Goal: Task Accomplishment & Management: Use online tool/utility

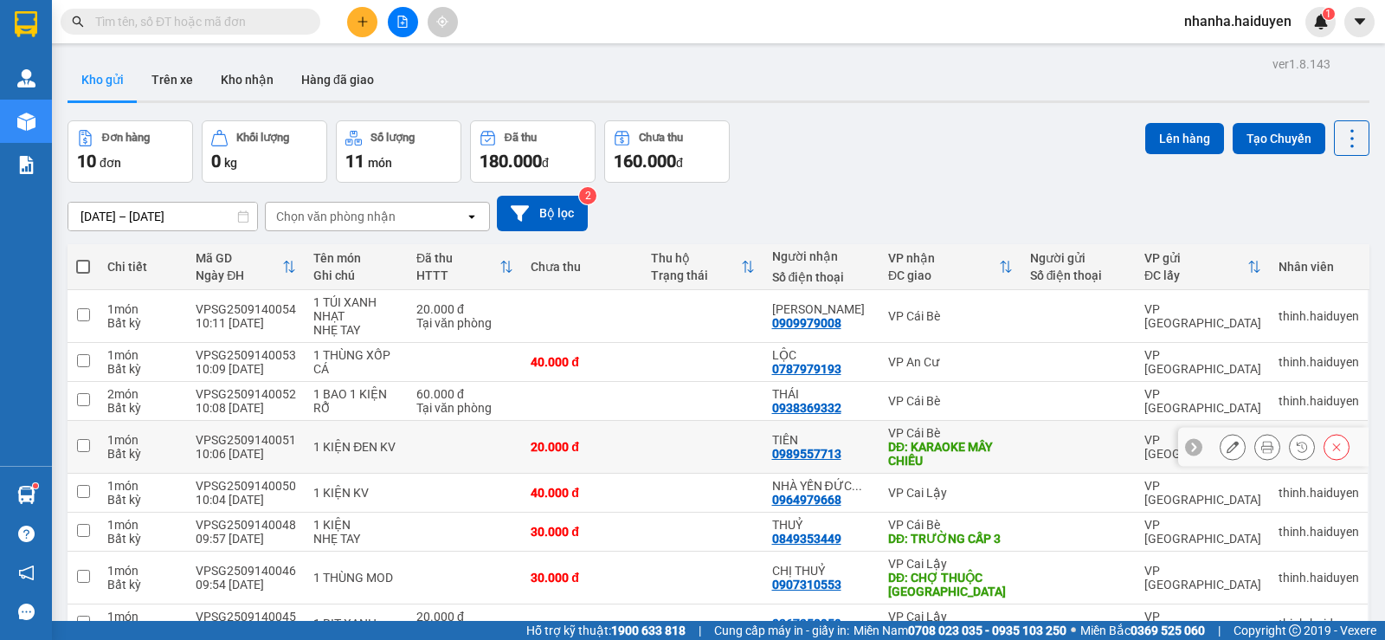
scroll to position [185, 0]
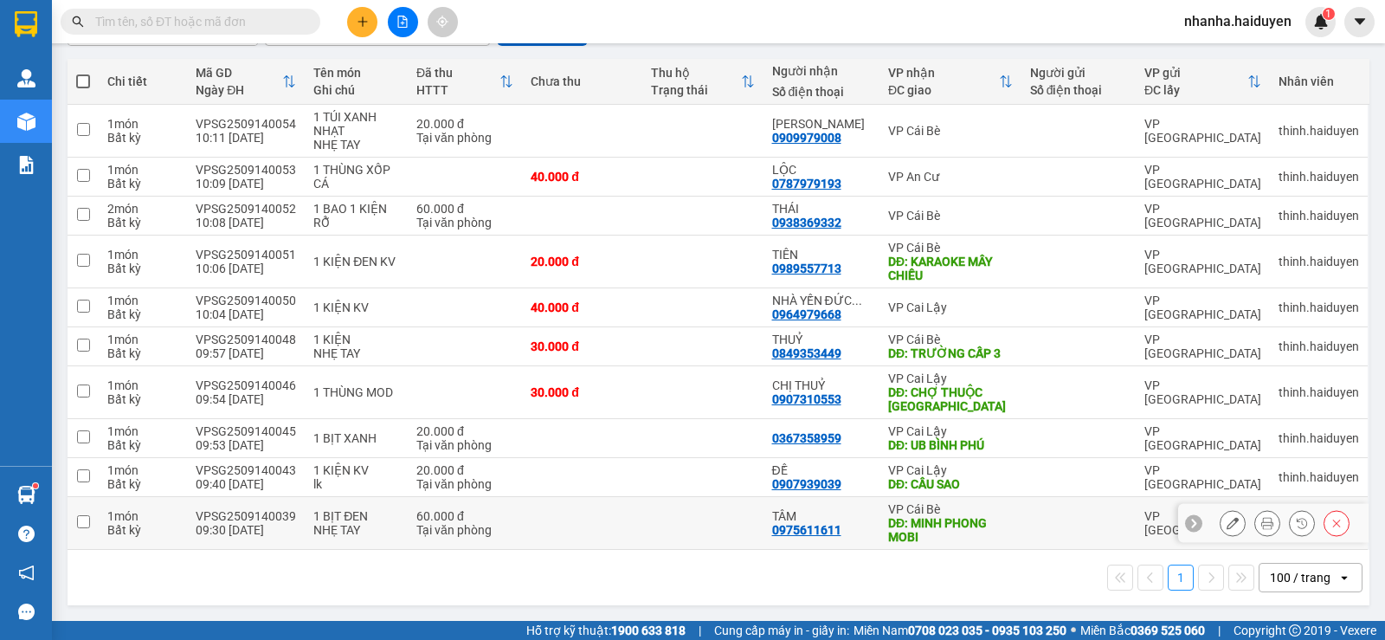
drag, startPoint x: 927, startPoint y: 530, endPoint x: 921, endPoint y: 506, distance: 25.0
click at [926, 529] on div "DĐ: MINH PHONG MOBI" at bounding box center [950, 530] width 125 height 28
checkbox input "true"
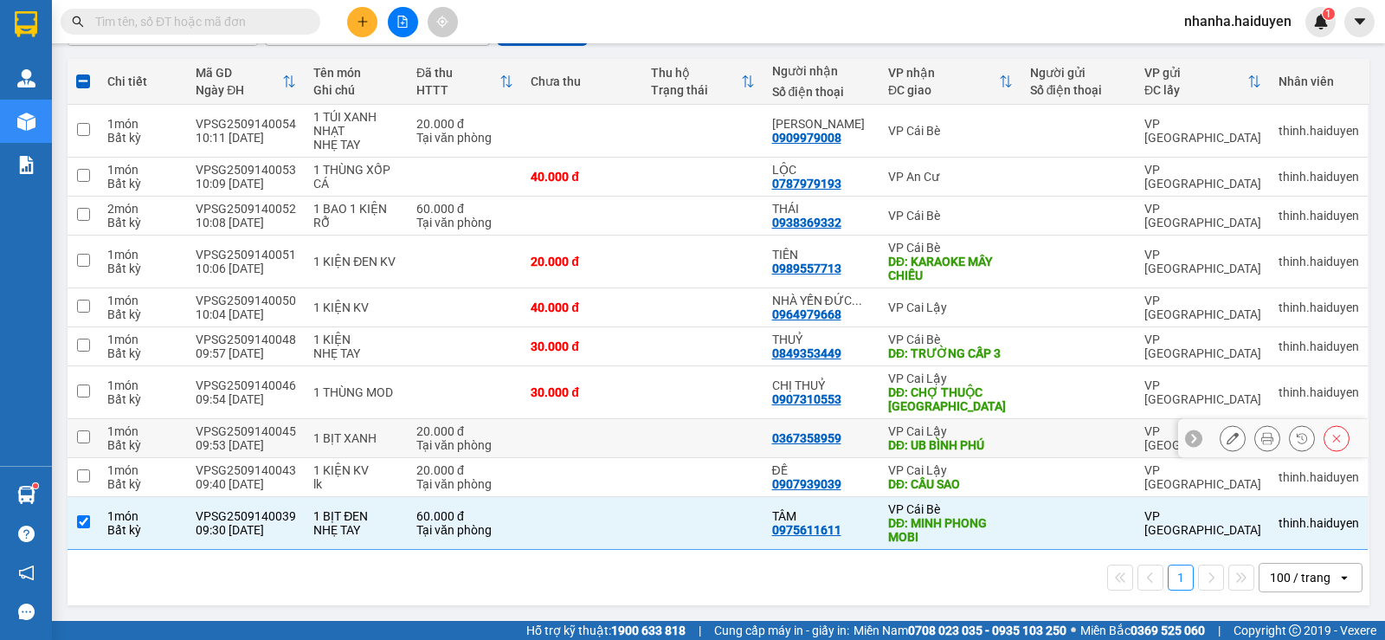
click at [789, 448] on td "0367358959" at bounding box center [822, 438] width 116 height 39
checkbox input "true"
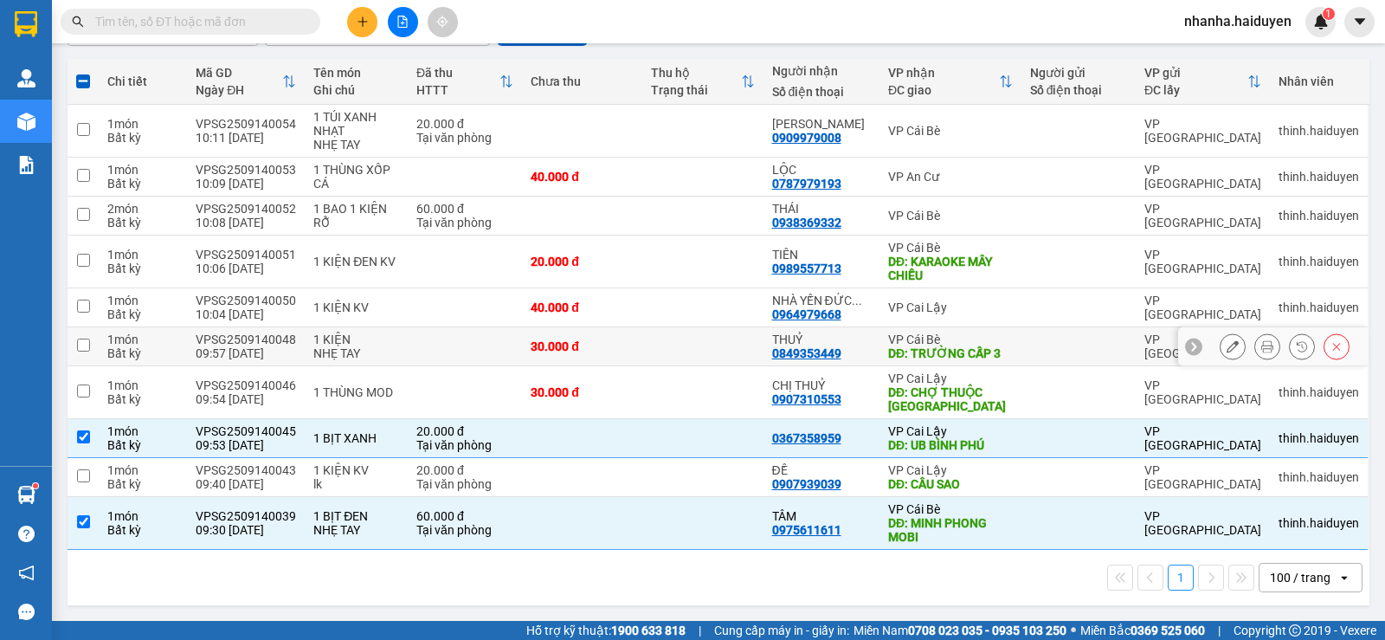
click at [807, 358] on div "0849353449" at bounding box center [806, 353] width 69 height 14
click at [808, 343] on div "THUỶ" at bounding box center [821, 339] width 99 height 14
checkbox input "true"
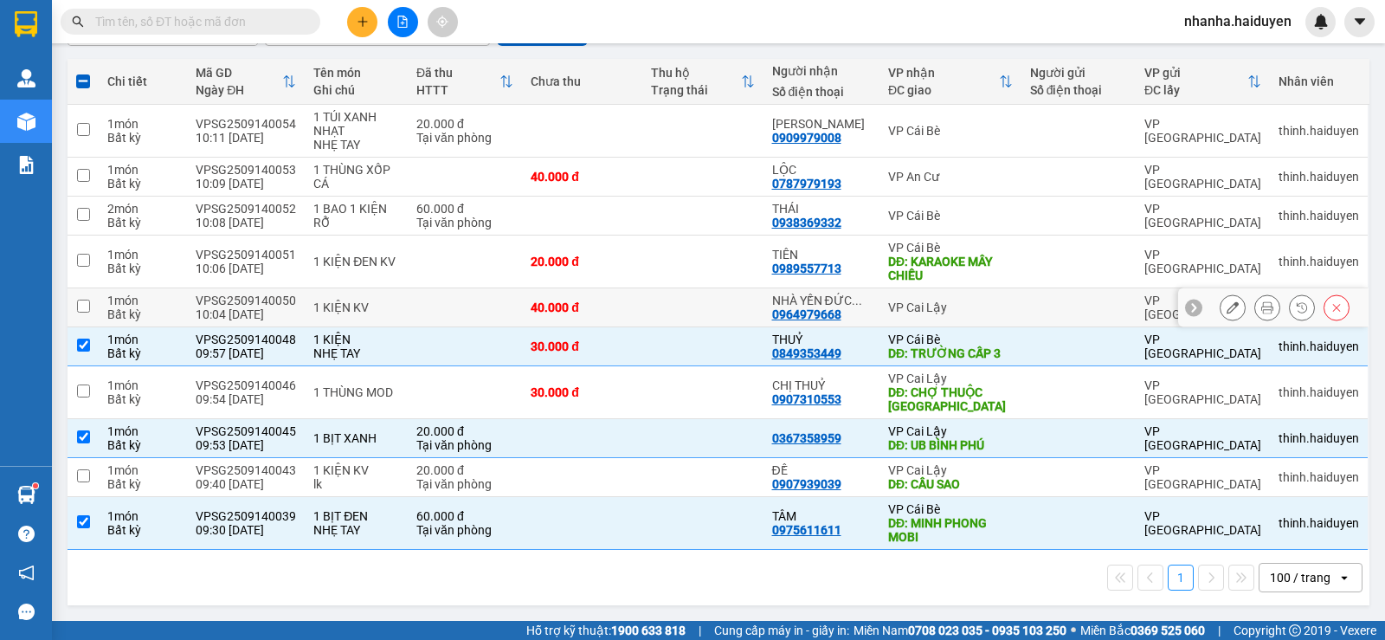
scroll to position [0, 0]
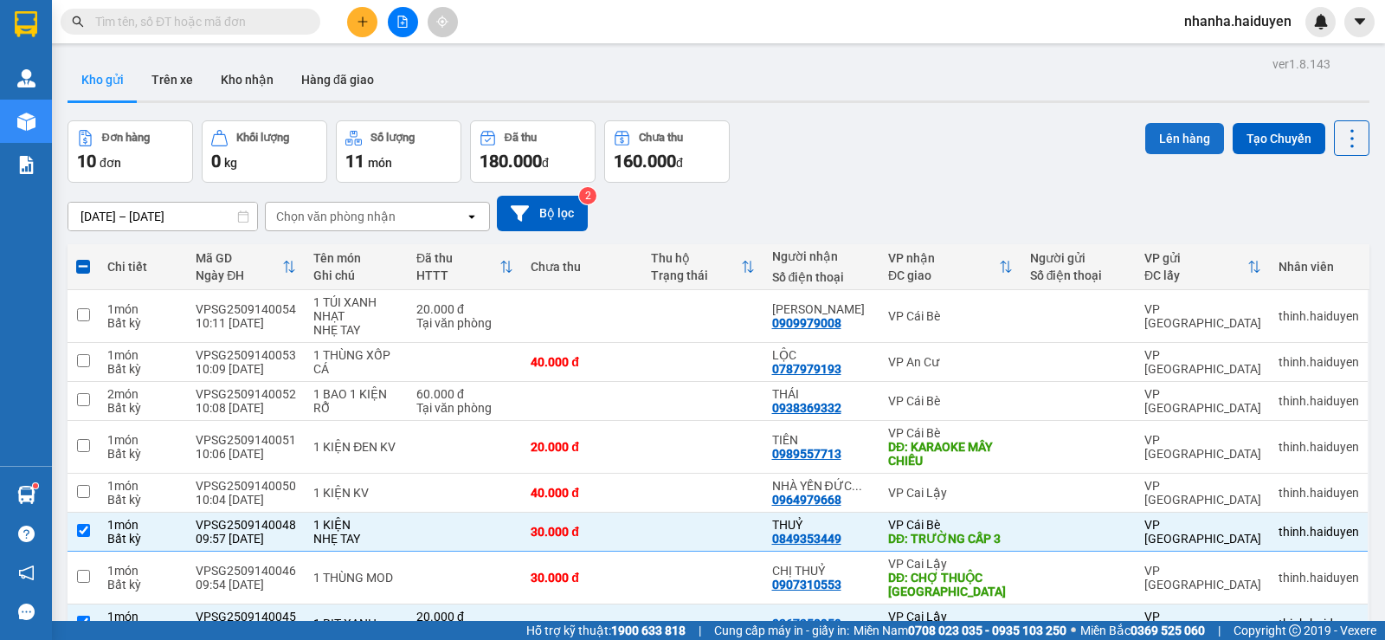
click at [1173, 134] on button "Lên hàng" at bounding box center [1184, 138] width 79 height 31
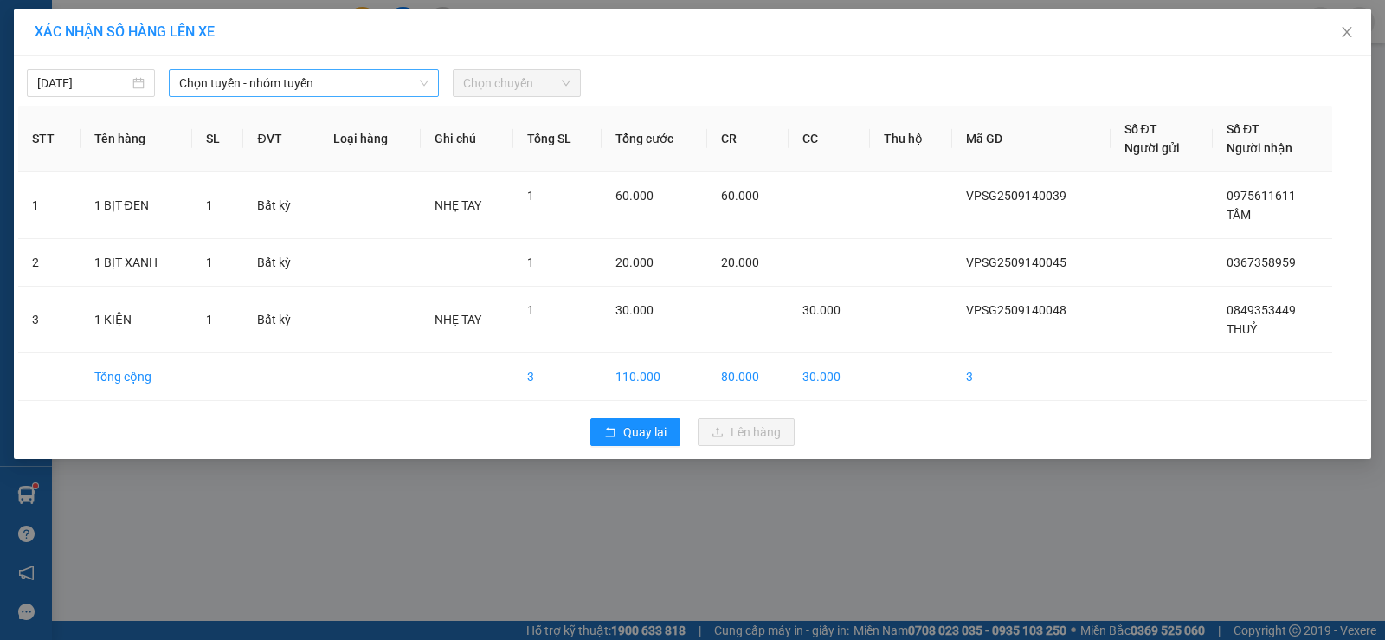
click at [303, 94] on div "[DATE] Chọn tuyến - nhóm tuyến Chọn chuyến STT Tên hàng SL ĐVT Loại hàng Ghi ch…" at bounding box center [693, 257] width 1358 height 403
click at [307, 87] on span "Chọn tuyến - nhóm tuyến" at bounding box center [303, 83] width 249 height 26
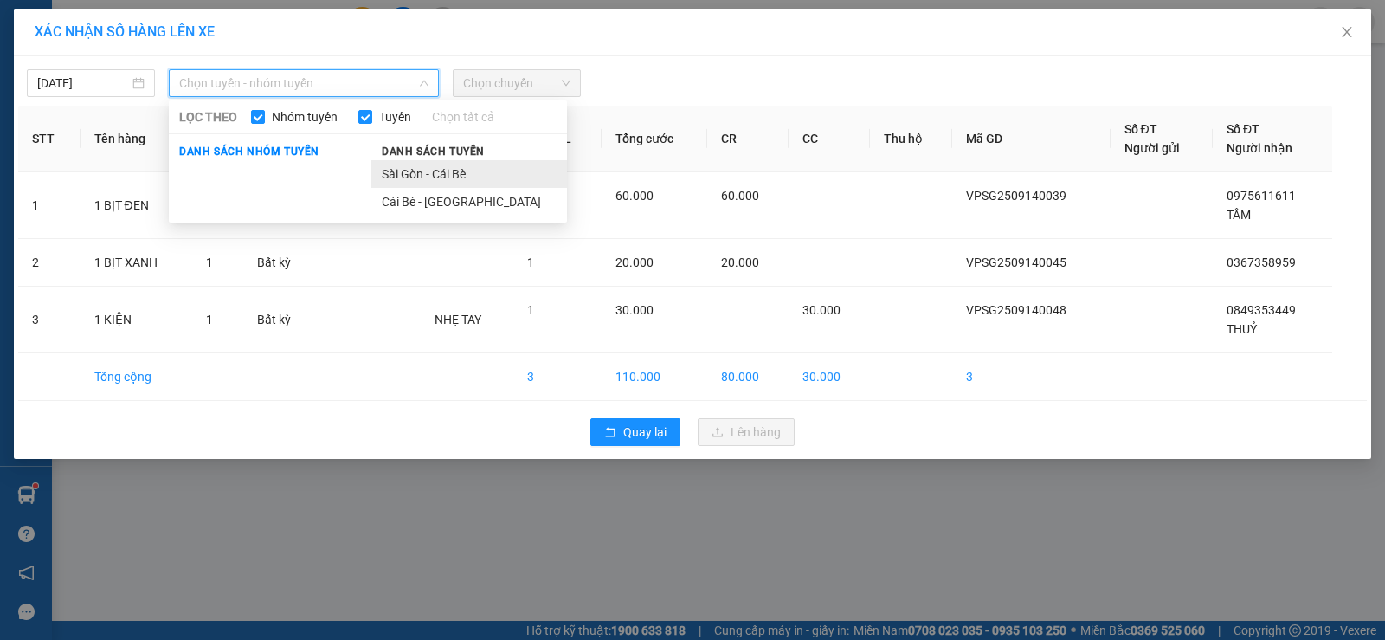
click at [403, 174] on li "Sài Gòn - Cái Bè" at bounding box center [469, 174] width 196 height 28
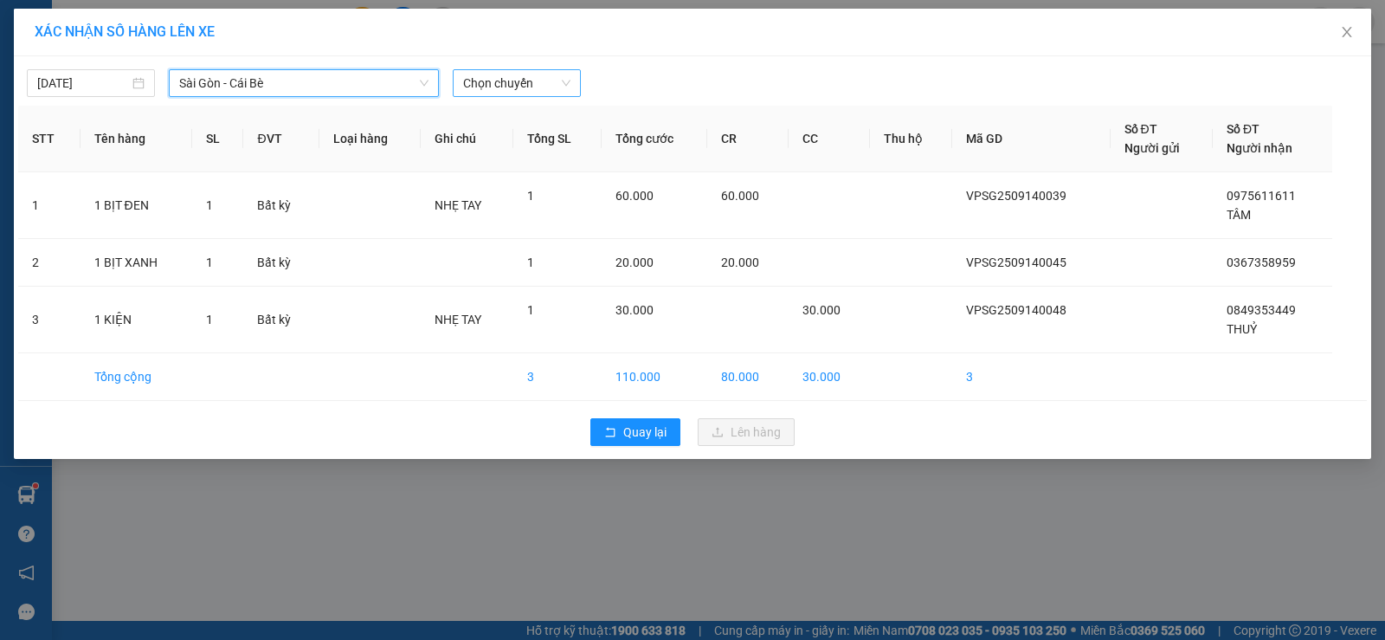
click at [527, 90] on span "Chọn chuyến" at bounding box center [516, 83] width 107 height 26
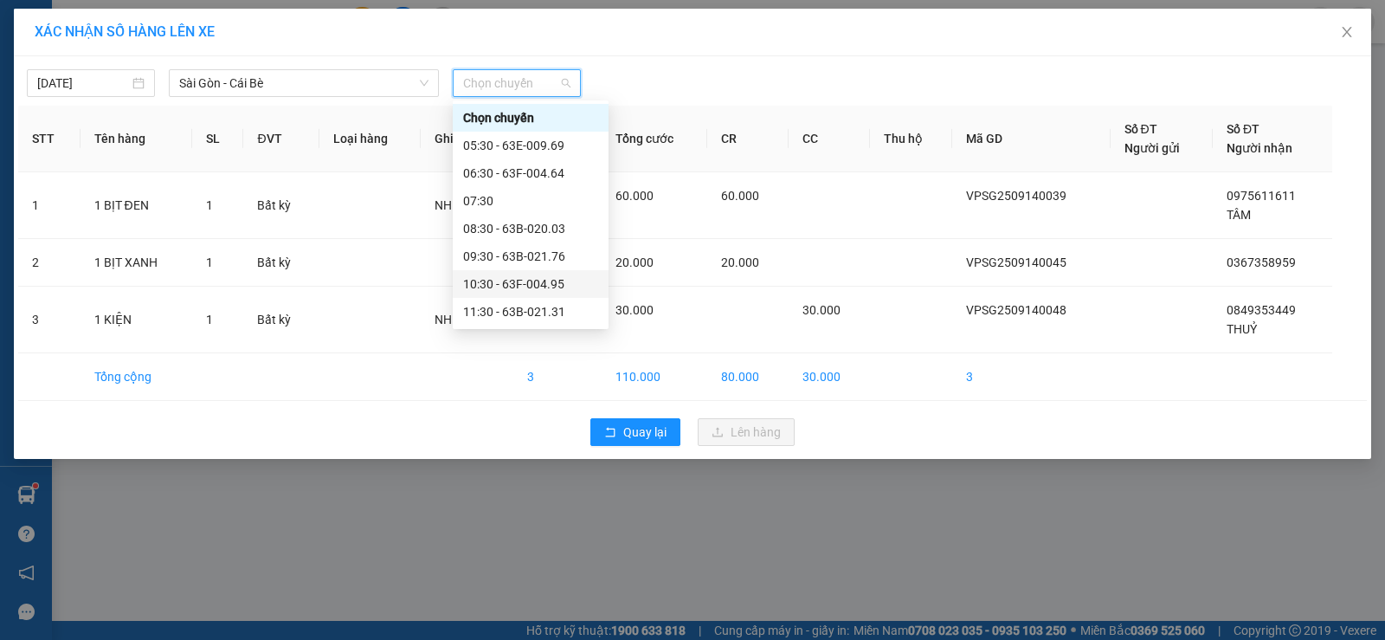
click at [565, 289] on div "10:30 - 63F-004.95" at bounding box center [530, 283] width 135 height 19
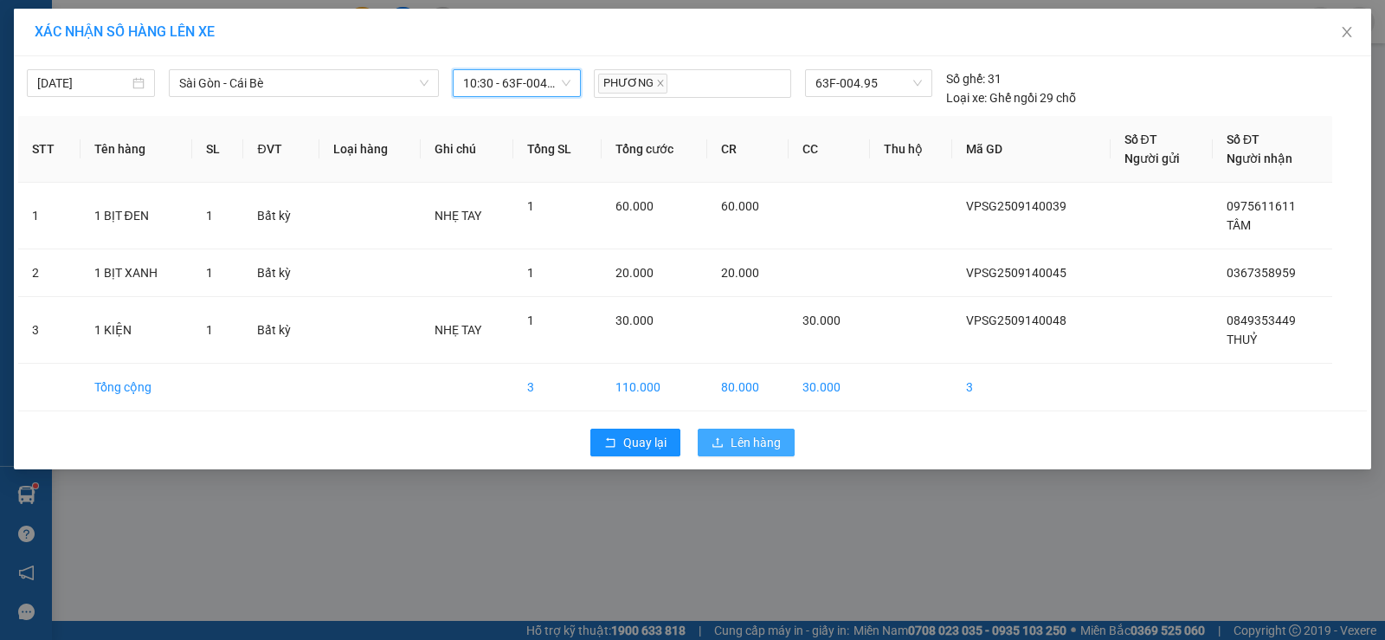
click at [745, 438] on span "Lên hàng" at bounding box center [756, 442] width 50 height 19
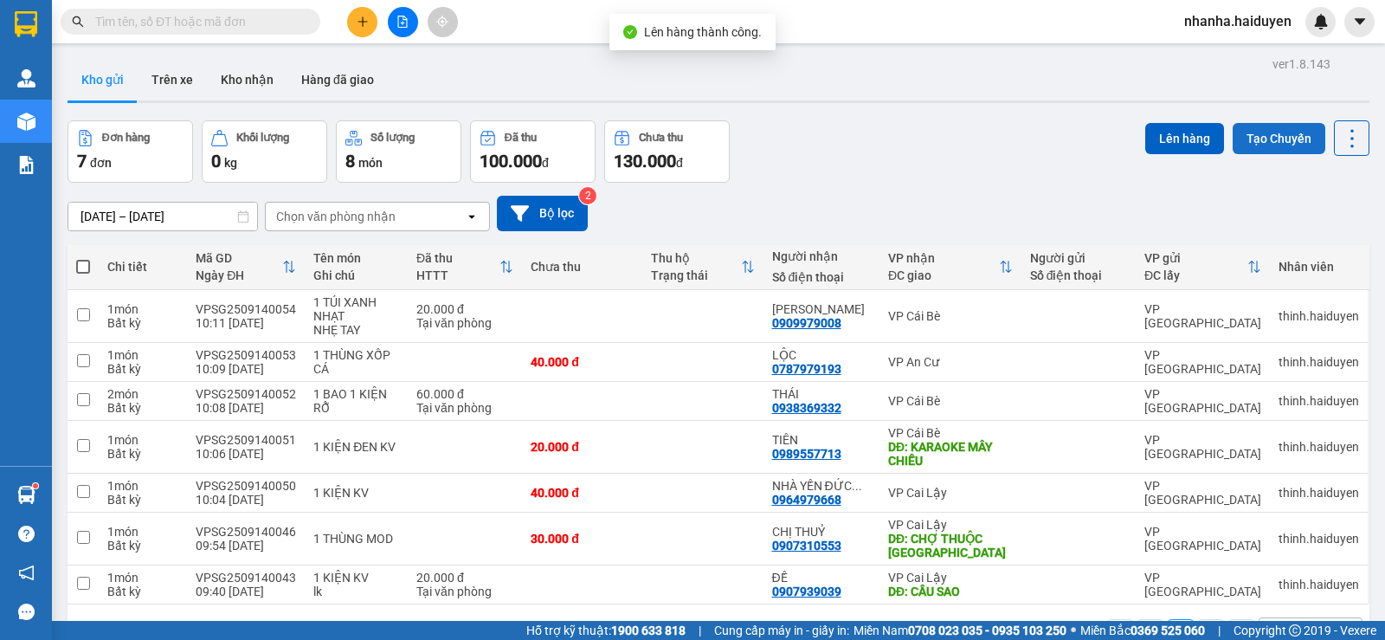
click at [1269, 143] on button "Tạo Chuyến" at bounding box center [1279, 138] width 93 height 31
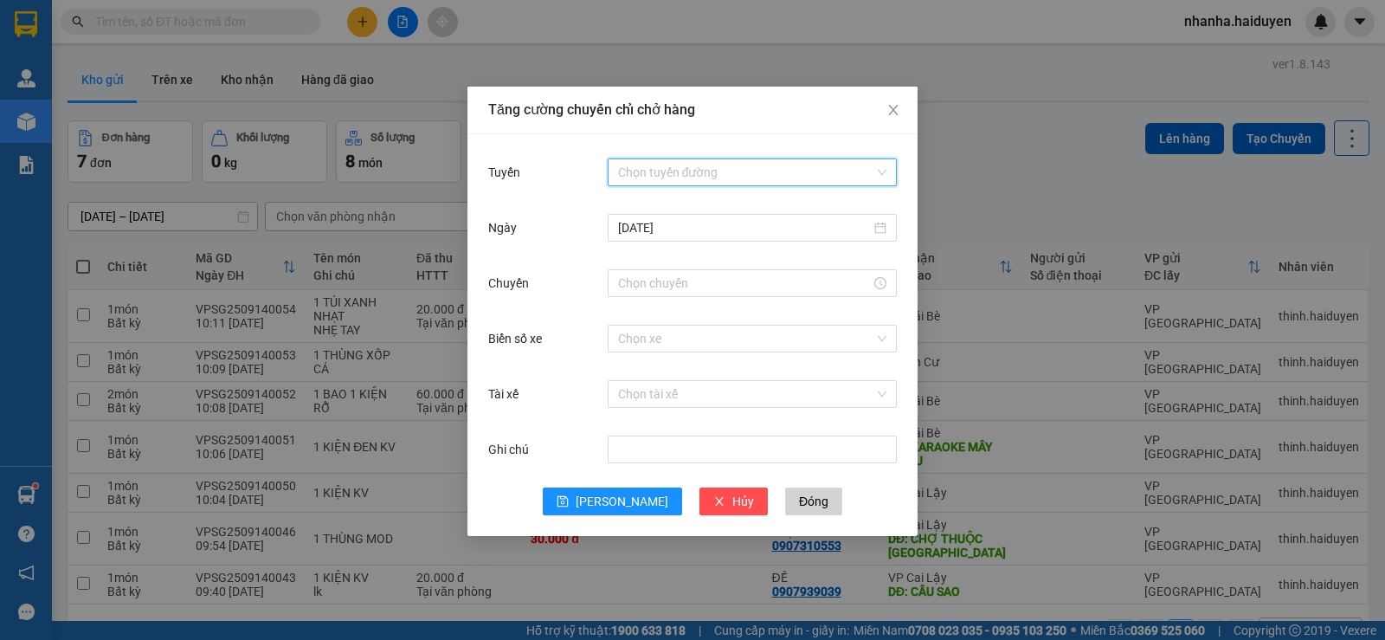
drag, startPoint x: 792, startPoint y: 164, endPoint x: 788, endPoint y: 184, distance: 19.5
click at [792, 163] on input "Tuyến" at bounding box center [746, 172] width 256 height 26
click at [785, 205] on div "Sài Gòn - Cái Bè" at bounding box center [752, 206] width 268 height 19
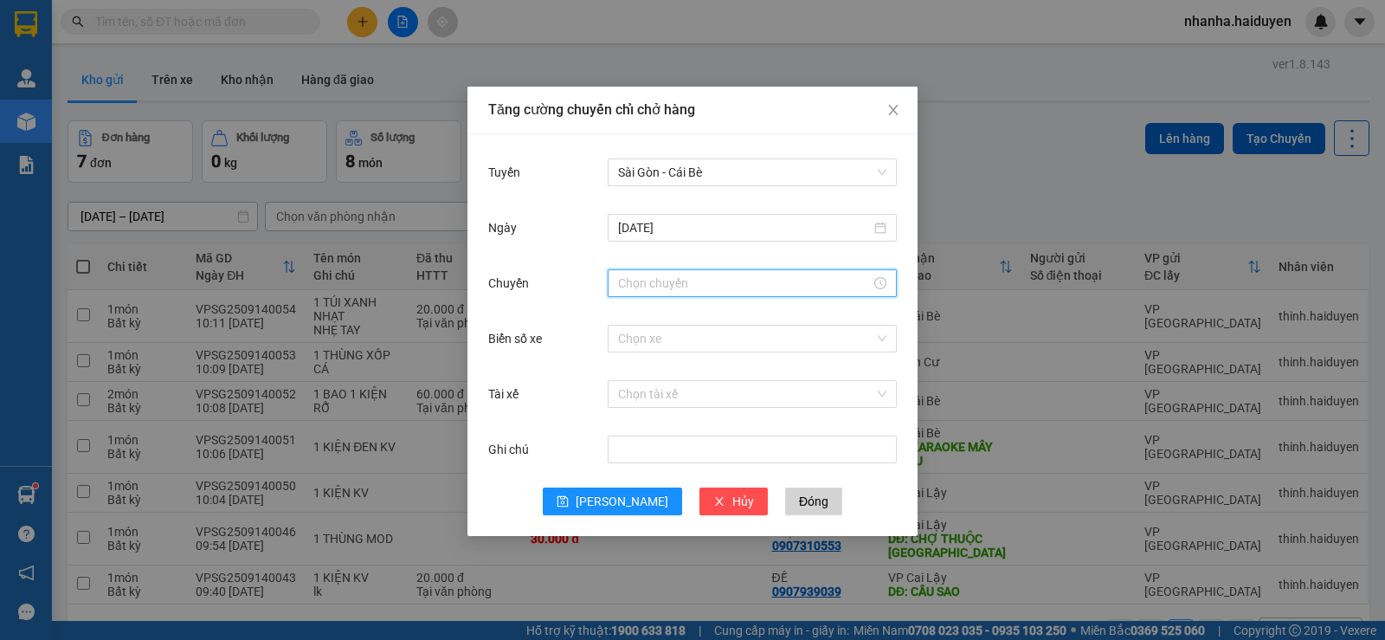
click at [774, 281] on input "Chuyến" at bounding box center [744, 283] width 253 height 19
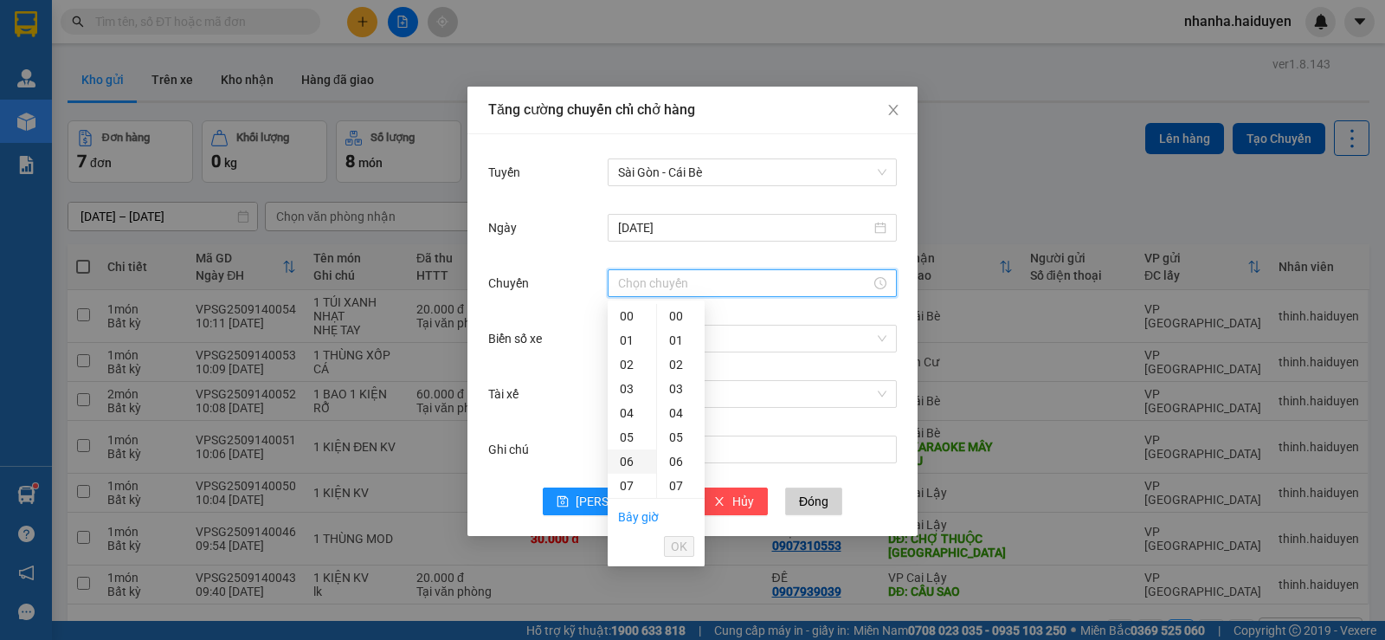
scroll to position [260, 0]
click at [625, 373] on div "10" at bounding box center [632, 385] width 48 height 24
click at [674, 375] on div "31" at bounding box center [681, 375] width 48 height 24
type input "10:31"
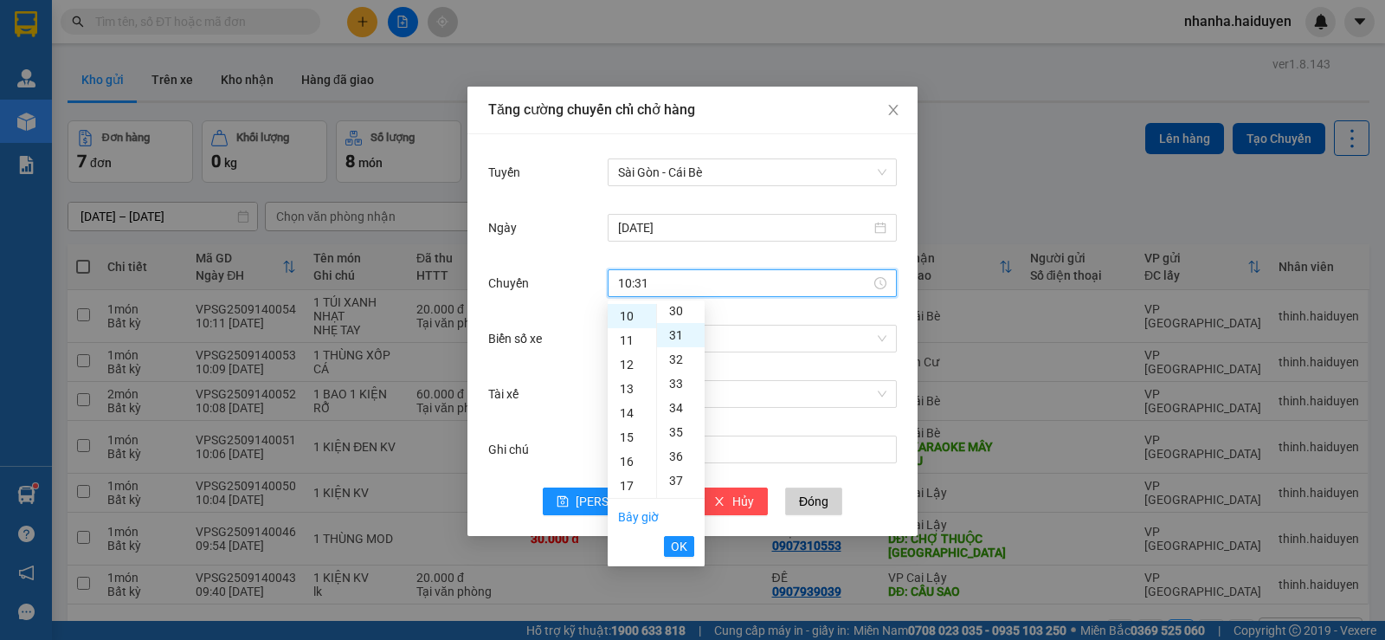
scroll to position [752, 0]
click at [670, 546] on button "OK" at bounding box center [679, 546] width 30 height 21
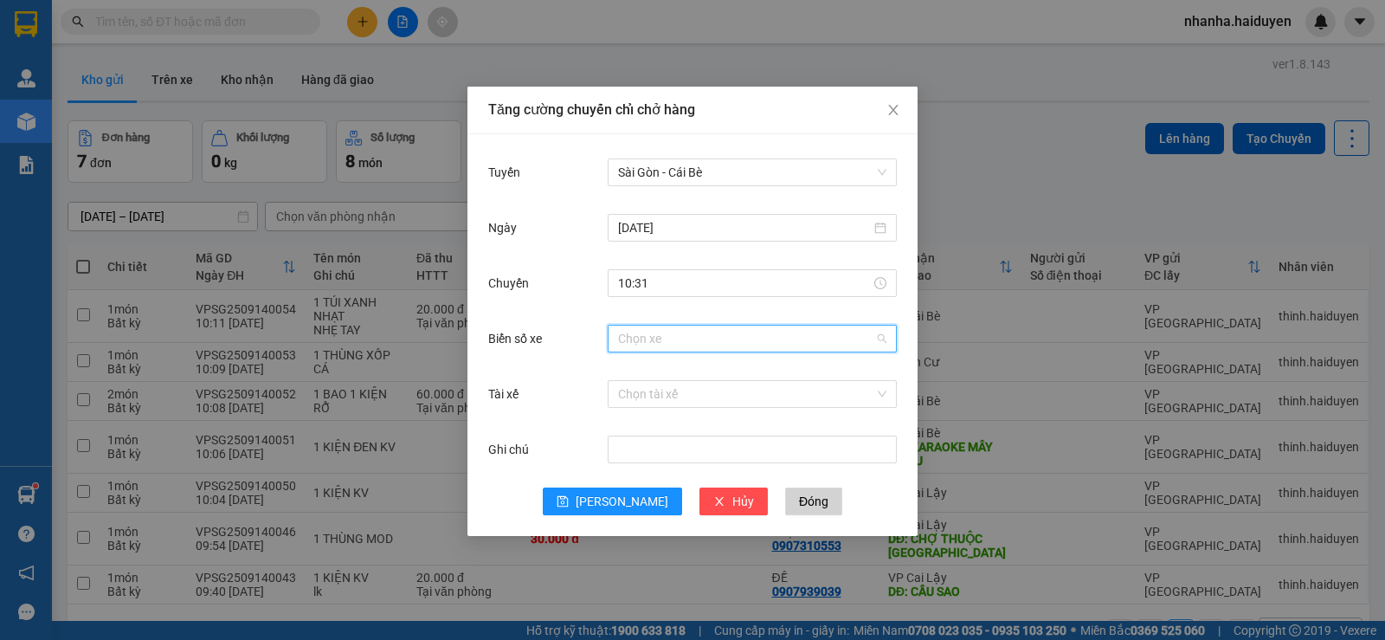
click at [749, 332] on input "Biển số xe" at bounding box center [746, 339] width 256 height 26
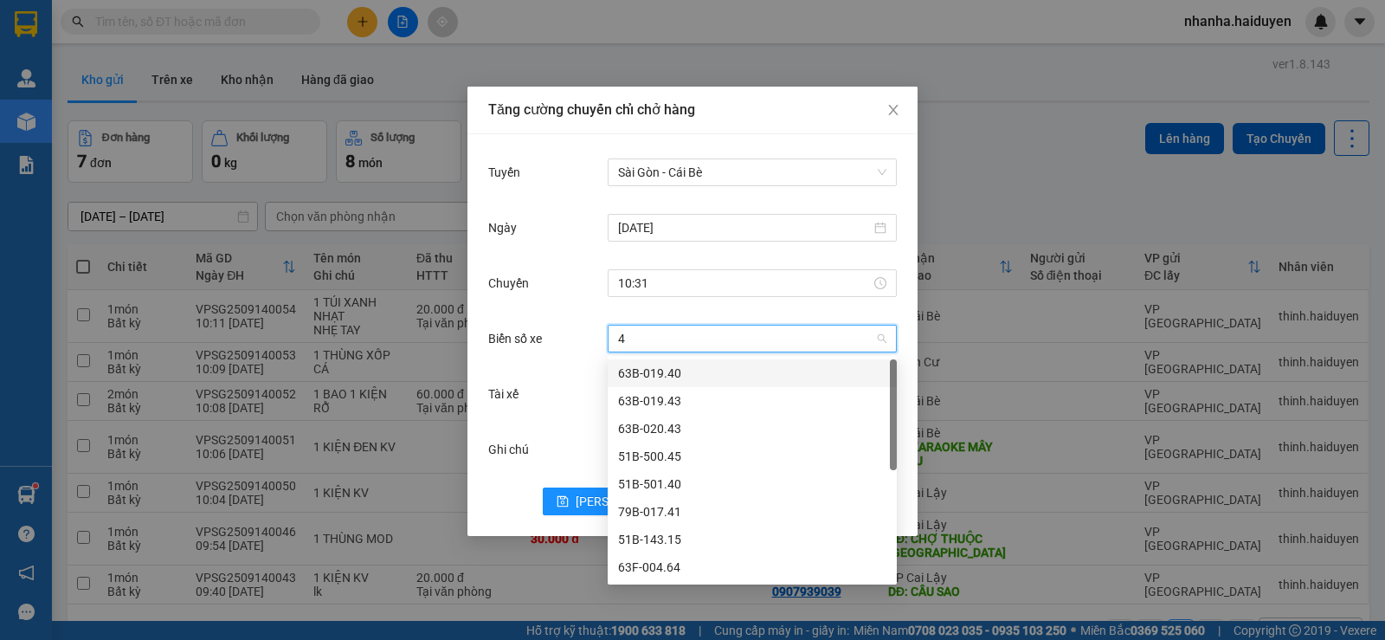
type input "45"
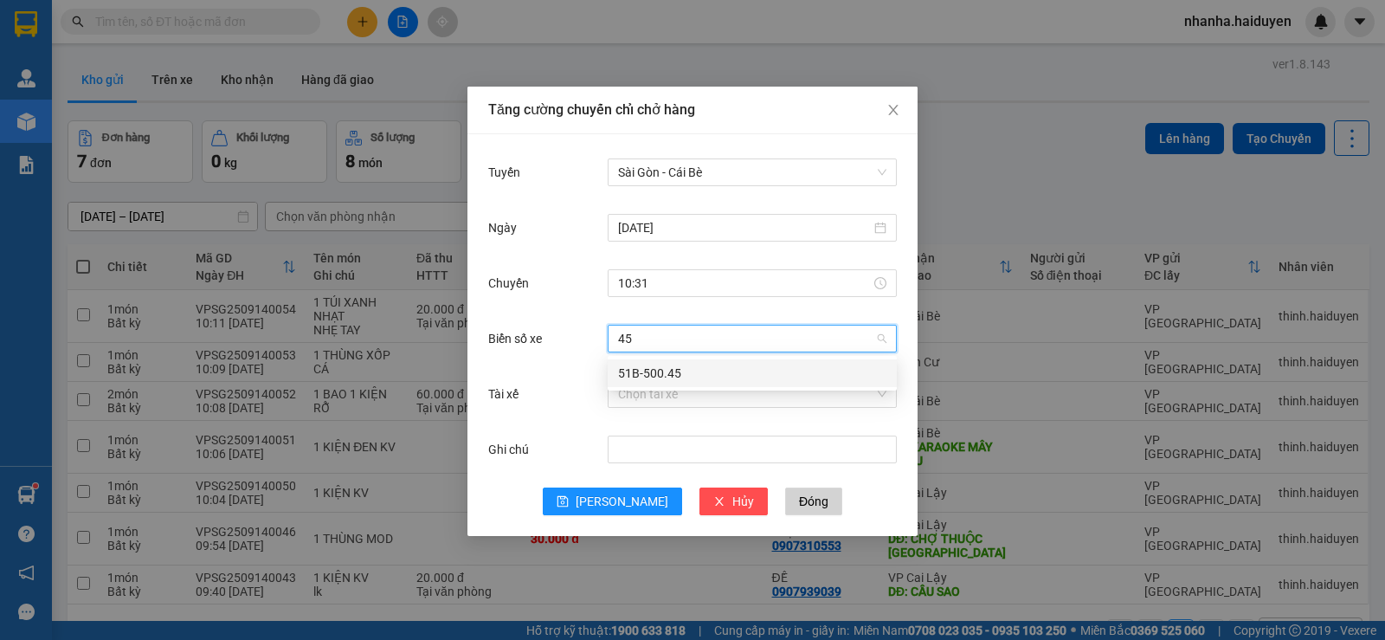
click at [626, 369] on div "51B-500.45" at bounding box center [752, 373] width 268 height 19
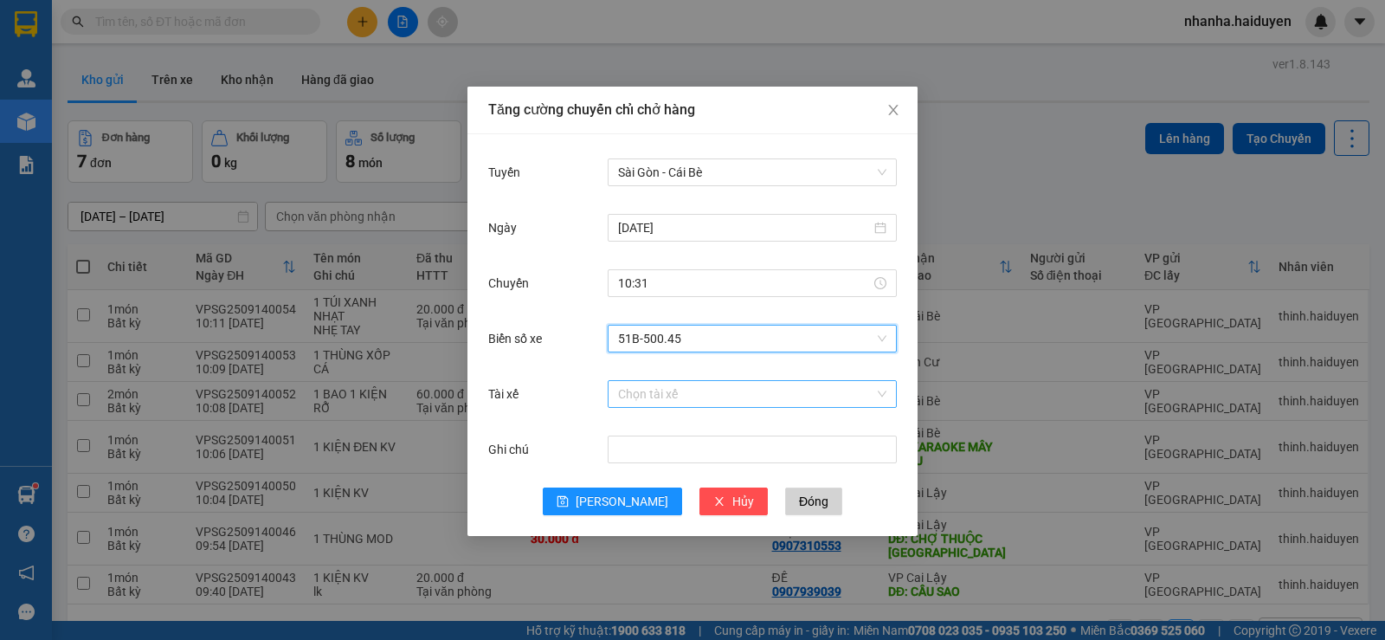
click at [650, 401] on input "Tài xế" at bounding box center [746, 394] width 256 height 26
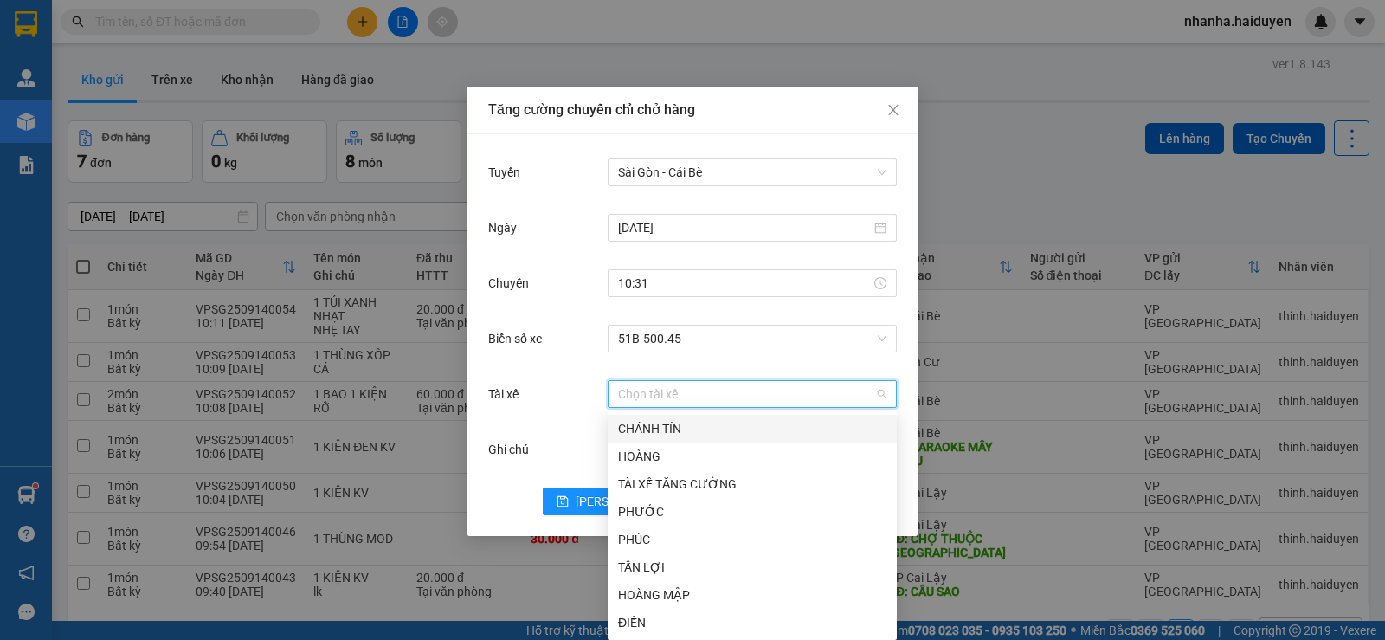
type input "r"
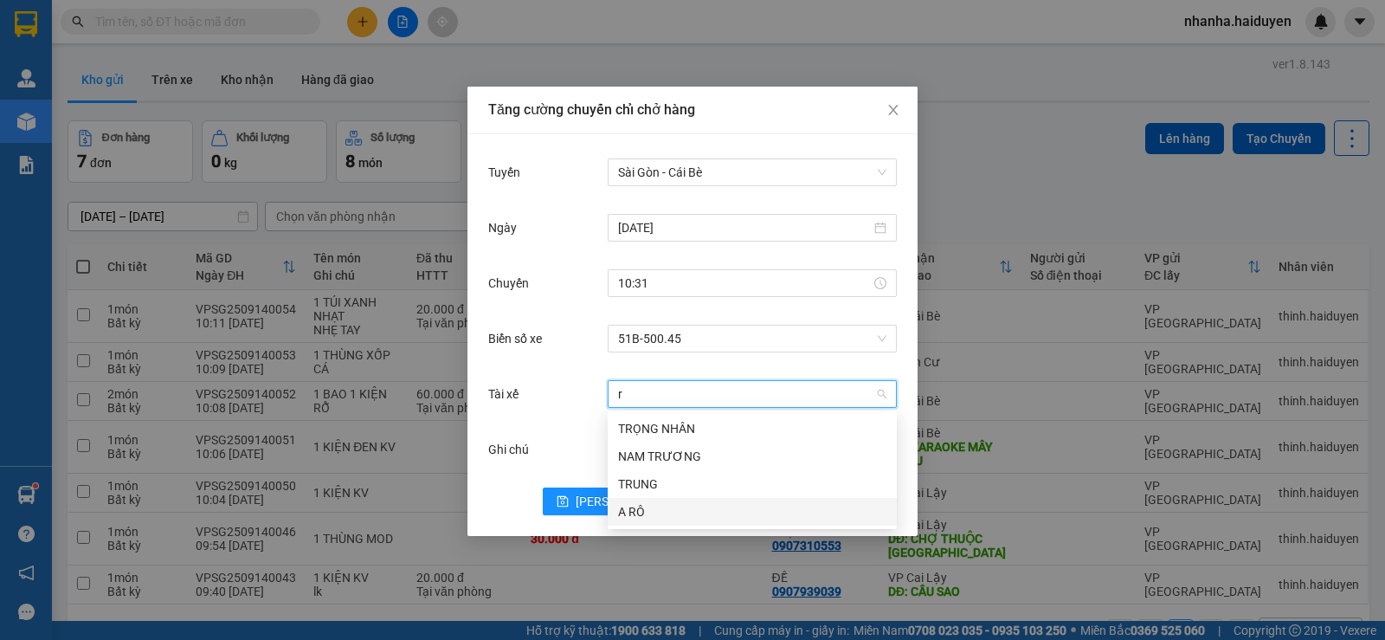
click at [782, 510] on div "A RÔ" at bounding box center [752, 511] width 268 height 19
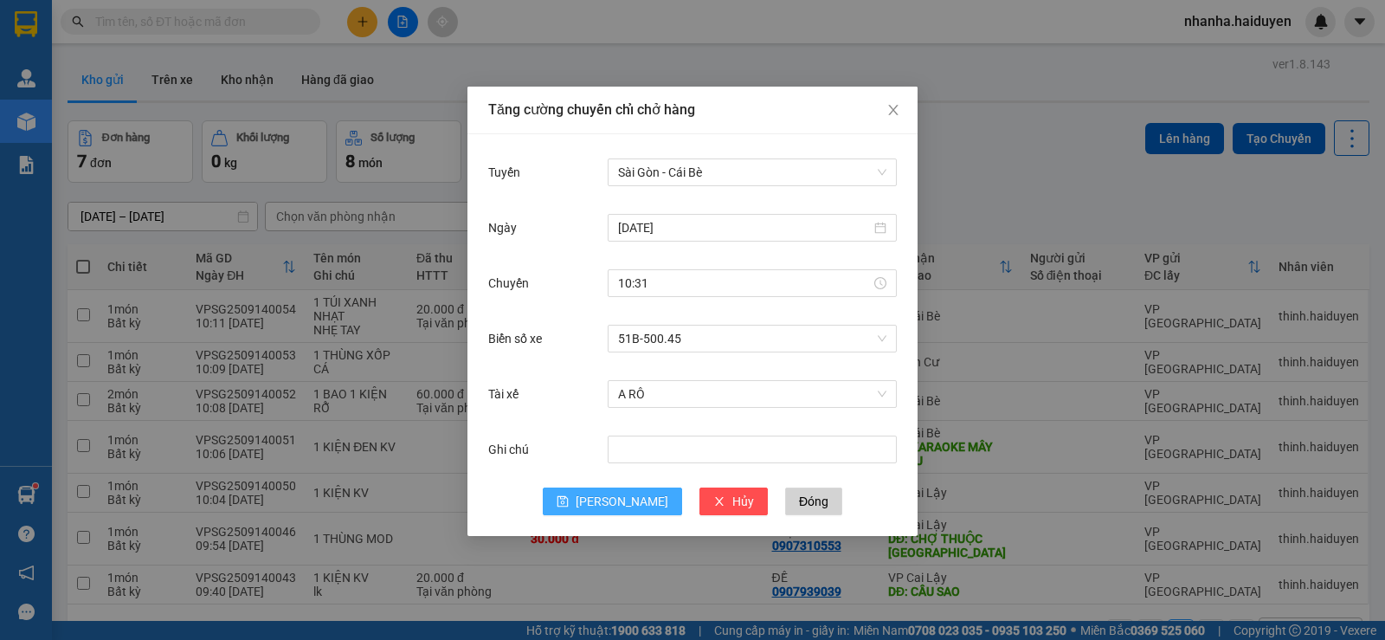
click at [609, 503] on button "[PERSON_NAME]" at bounding box center [612, 501] width 139 height 28
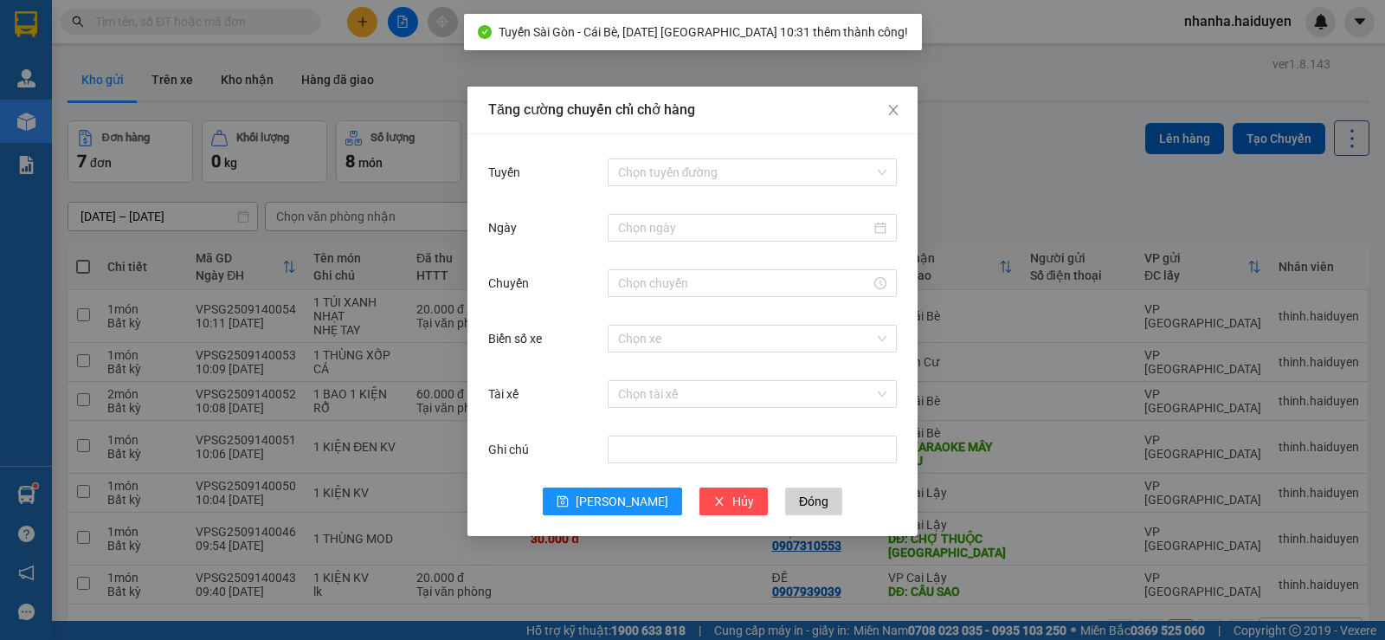
click at [1078, 420] on div "Tăng cường chuyến chỉ chở hàng Tuyến Chọn tuyến đường Ngày Chuyến Biển số xe Ch…" at bounding box center [692, 320] width 1385 height 640
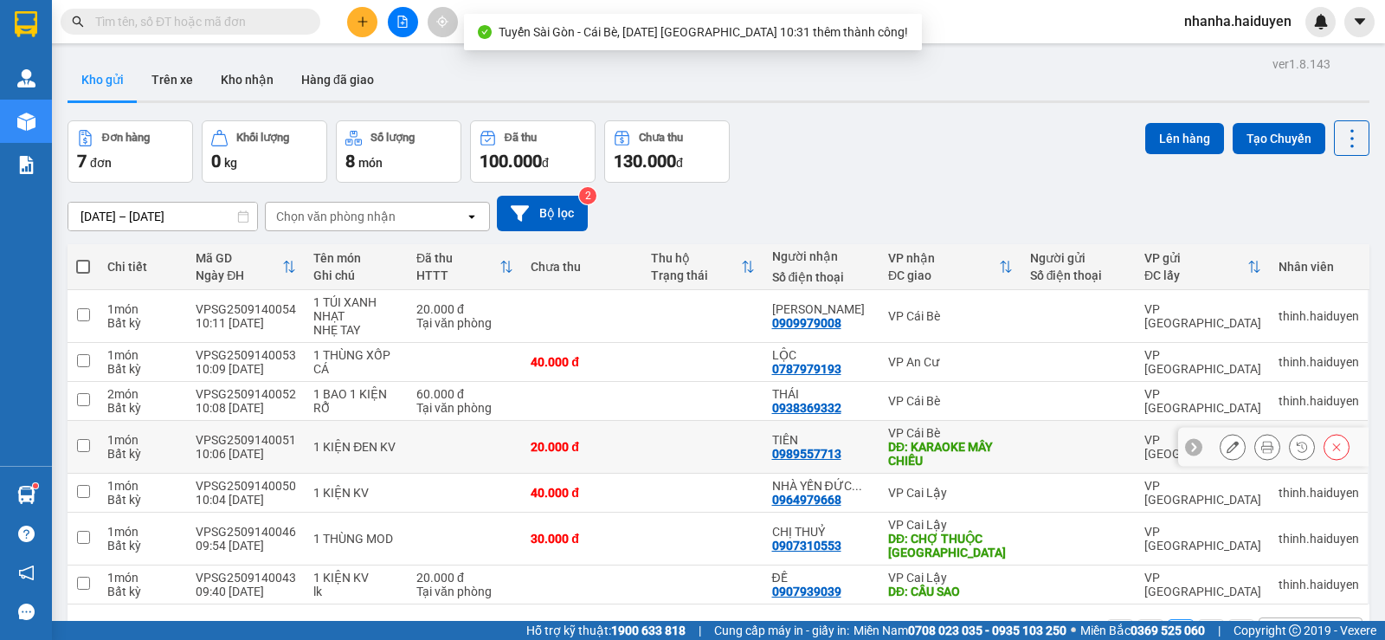
scroll to position [80, 0]
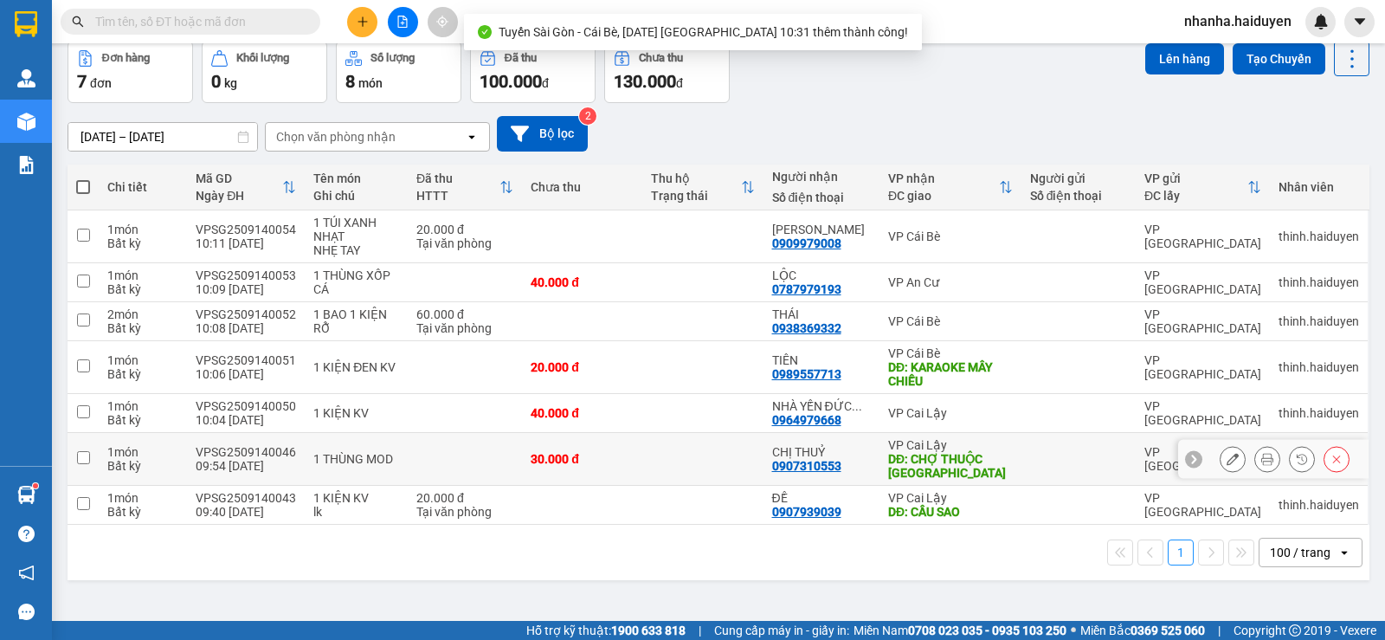
click at [975, 486] on td "VP Cai Lậy DĐ: CẦU SAO" at bounding box center [951, 505] width 142 height 39
checkbox input "true"
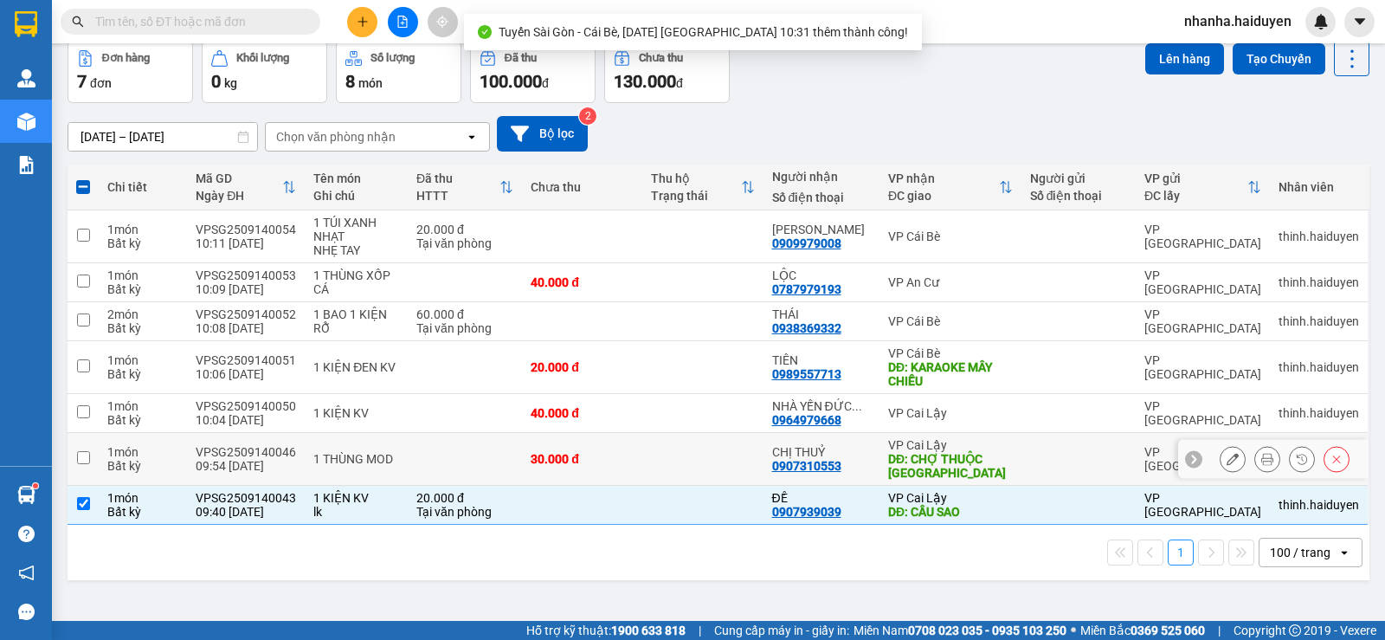
click at [971, 462] on div "DĐ: CHỢ THUỘC [GEOGRAPHIC_DATA]" at bounding box center [950, 466] width 125 height 28
checkbox input "true"
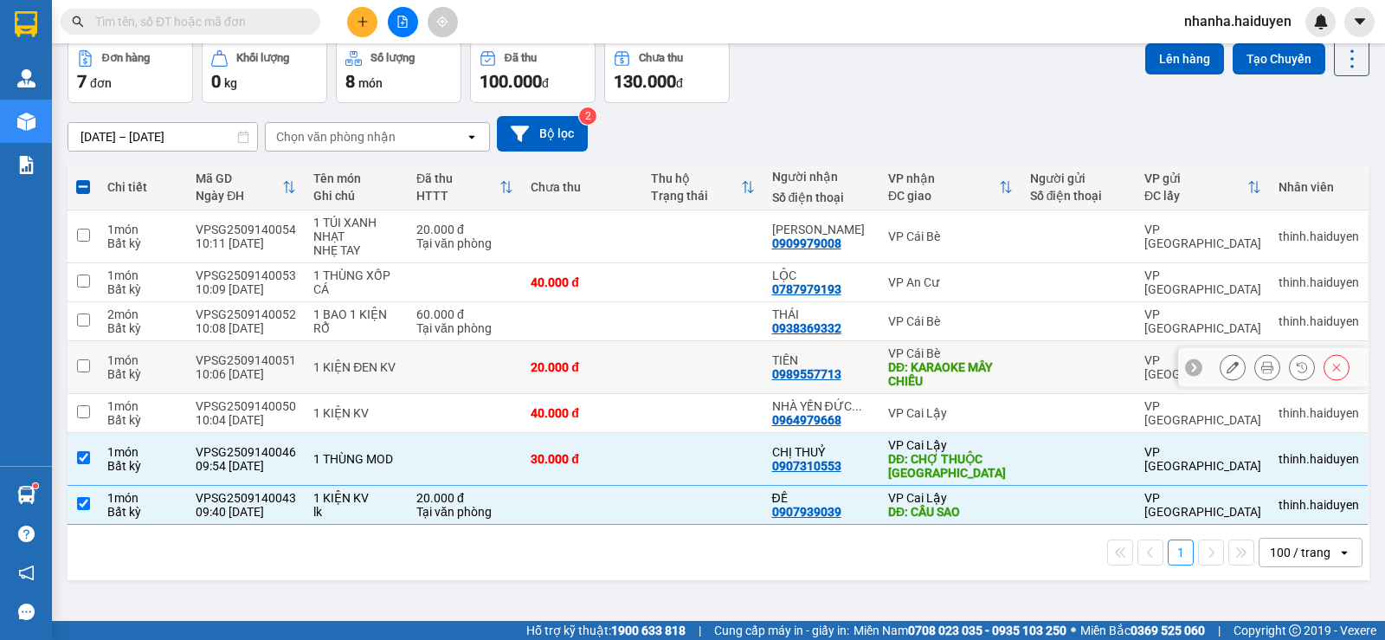
scroll to position [0, 0]
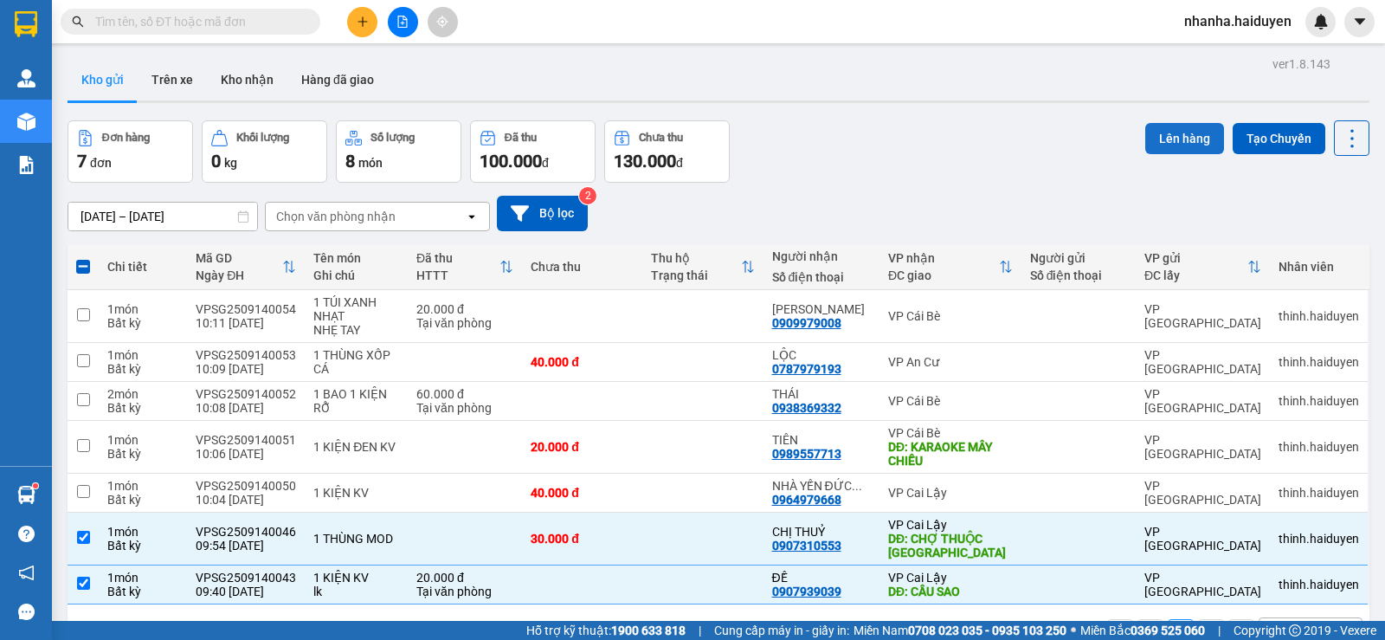
click at [1190, 132] on button "Lên hàng" at bounding box center [1184, 138] width 79 height 31
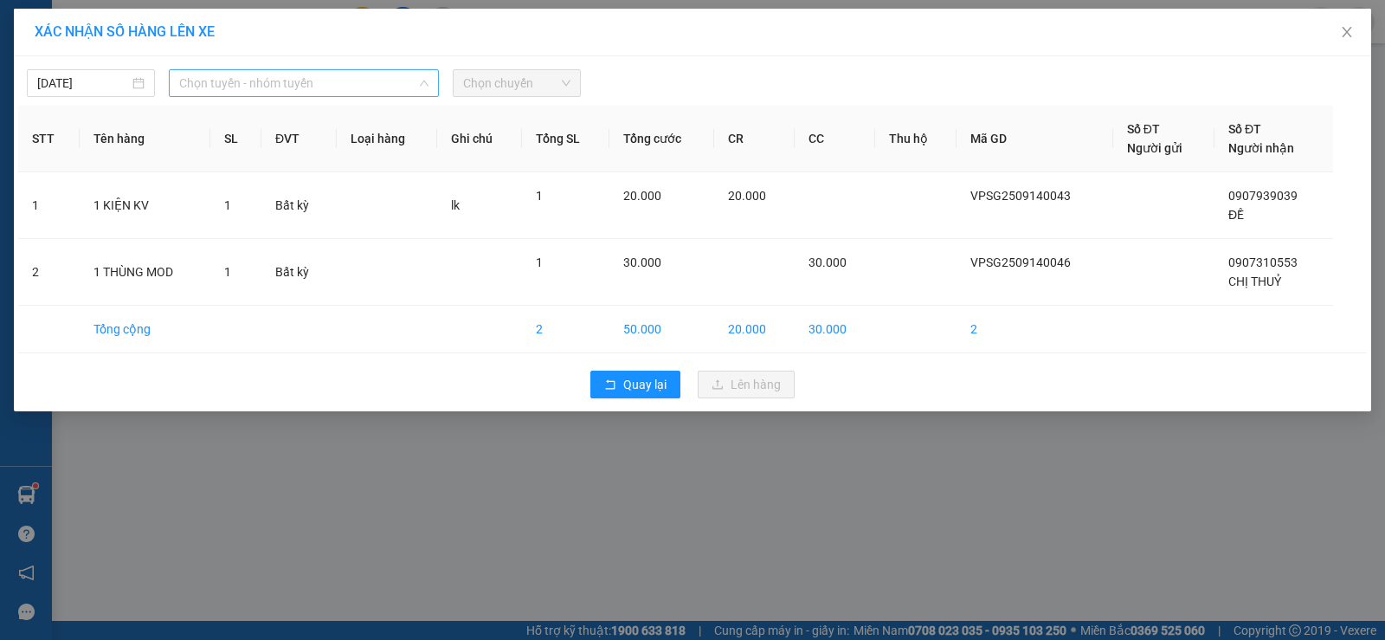
click at [363, 73] on span "Chọn tuyến - nhóm tuyến" at bounding box center [303, 83] width 249 height 26
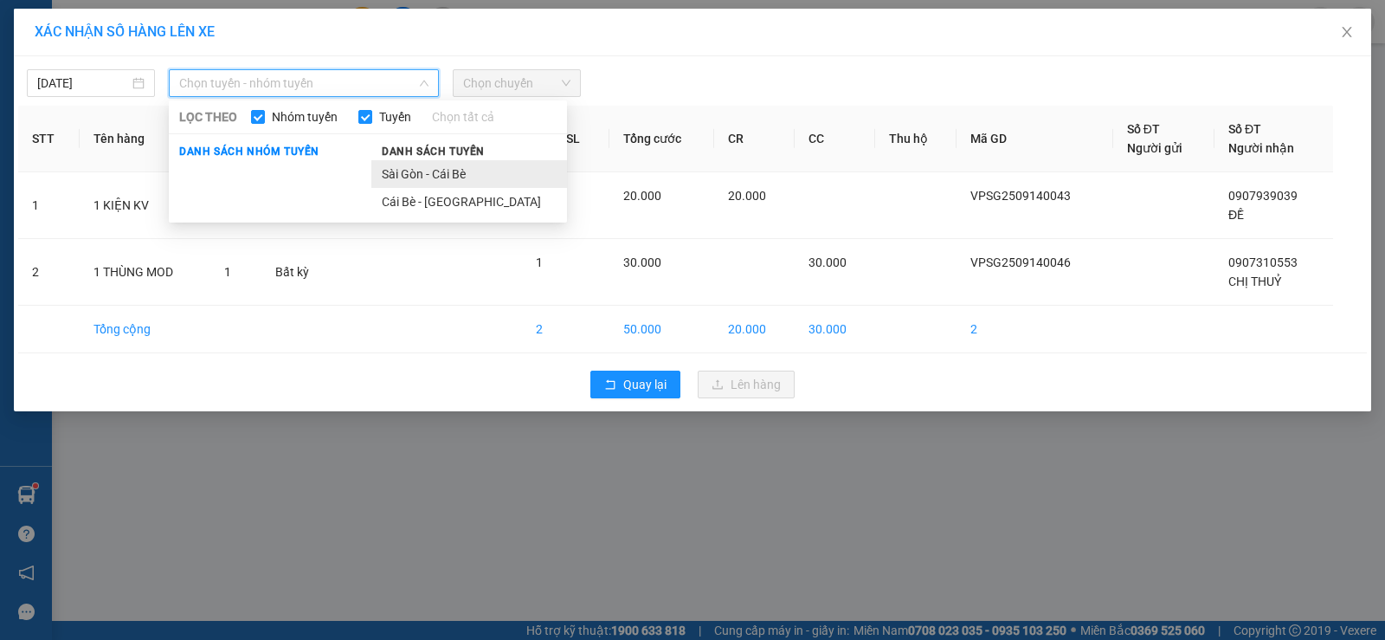
click at [435, 165] on li "Sài Gòn - Cái Bè" at bounding box center [469, 174] width 196 height 28
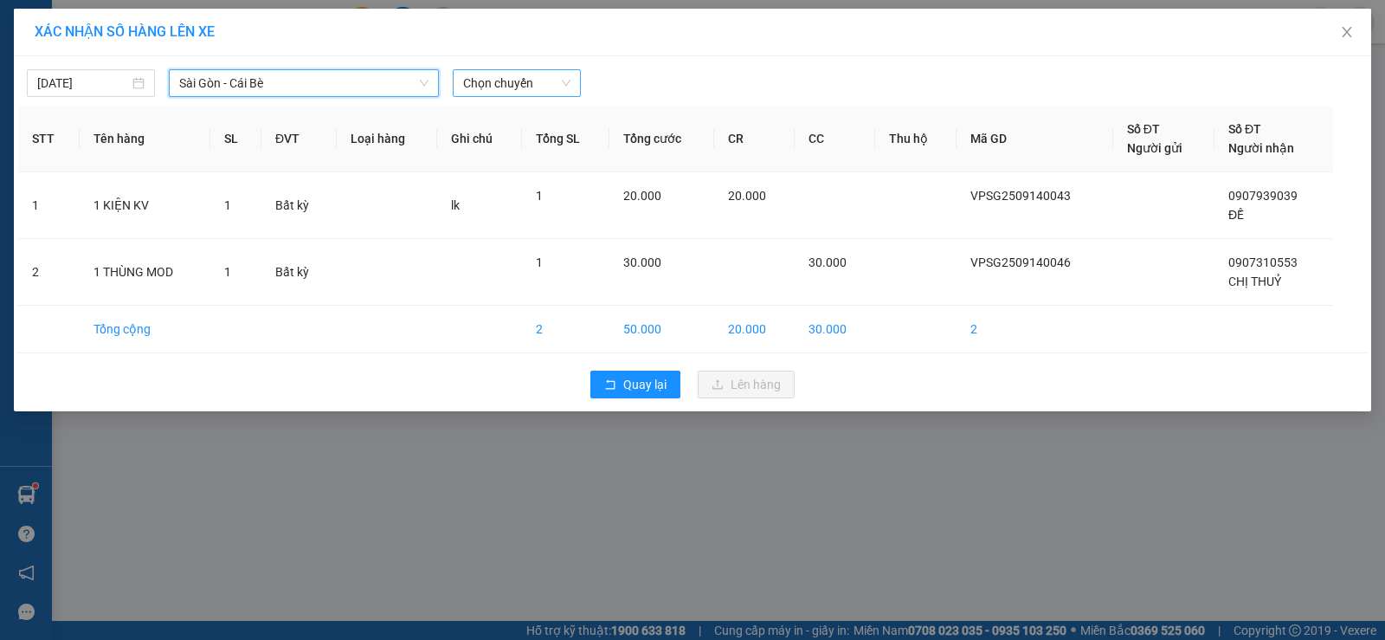
click at [515, 90] on span "Chọn chuyến" at bounding box center [516, 83] width 107 height 26
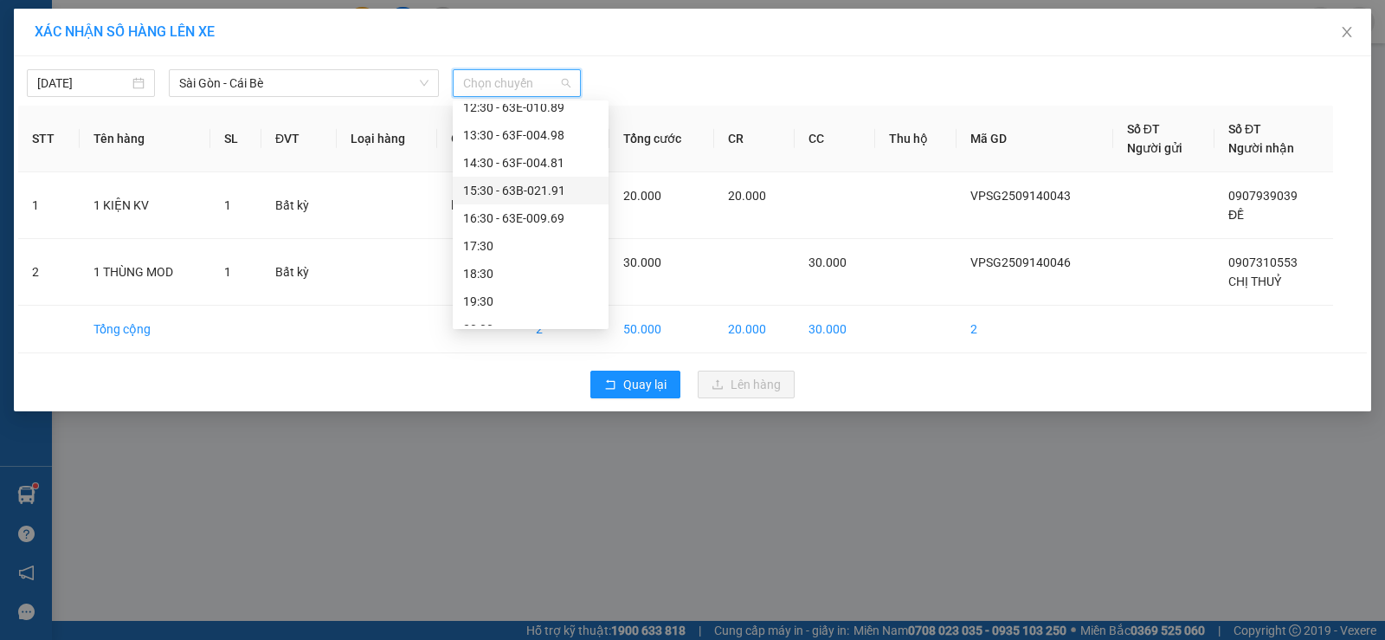
scroll to position [173, 0]
click at [524, 141] on div "10:31 (TC) - 51B-500.45" at bounding box center [530, 138] width 135 height 19
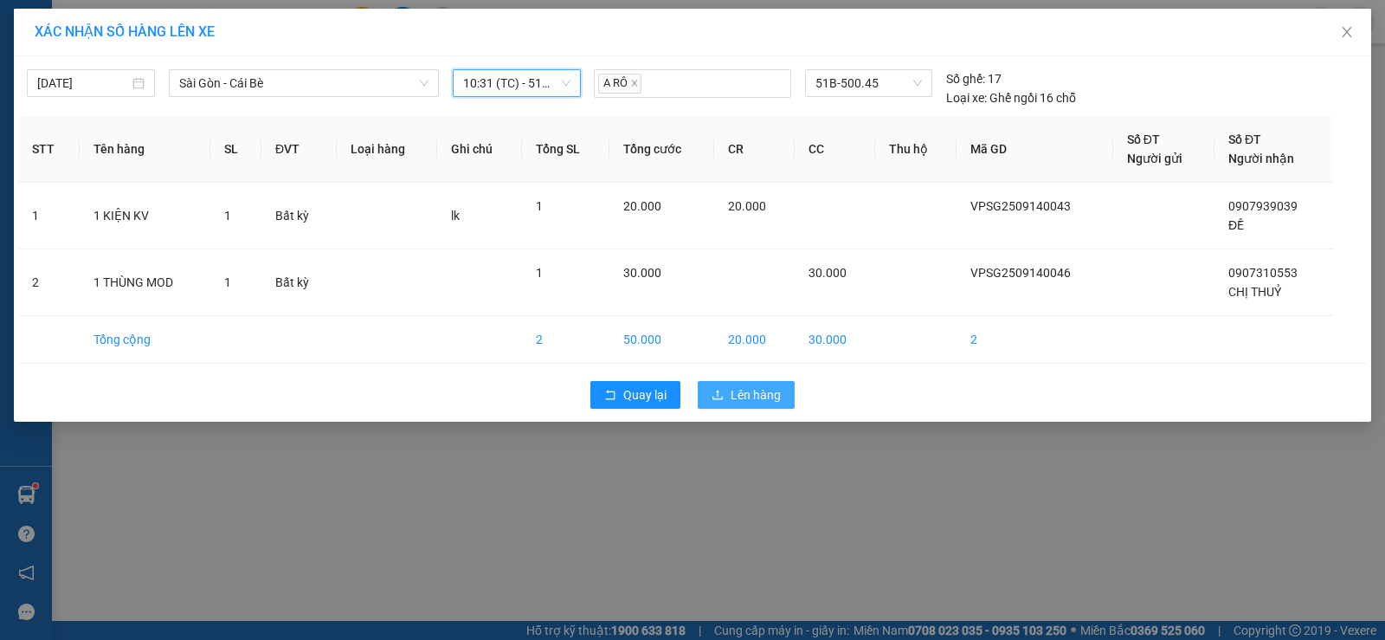
click at [713, 396] on icon "upload" at bounding box center [718, 395] width 12 height 12
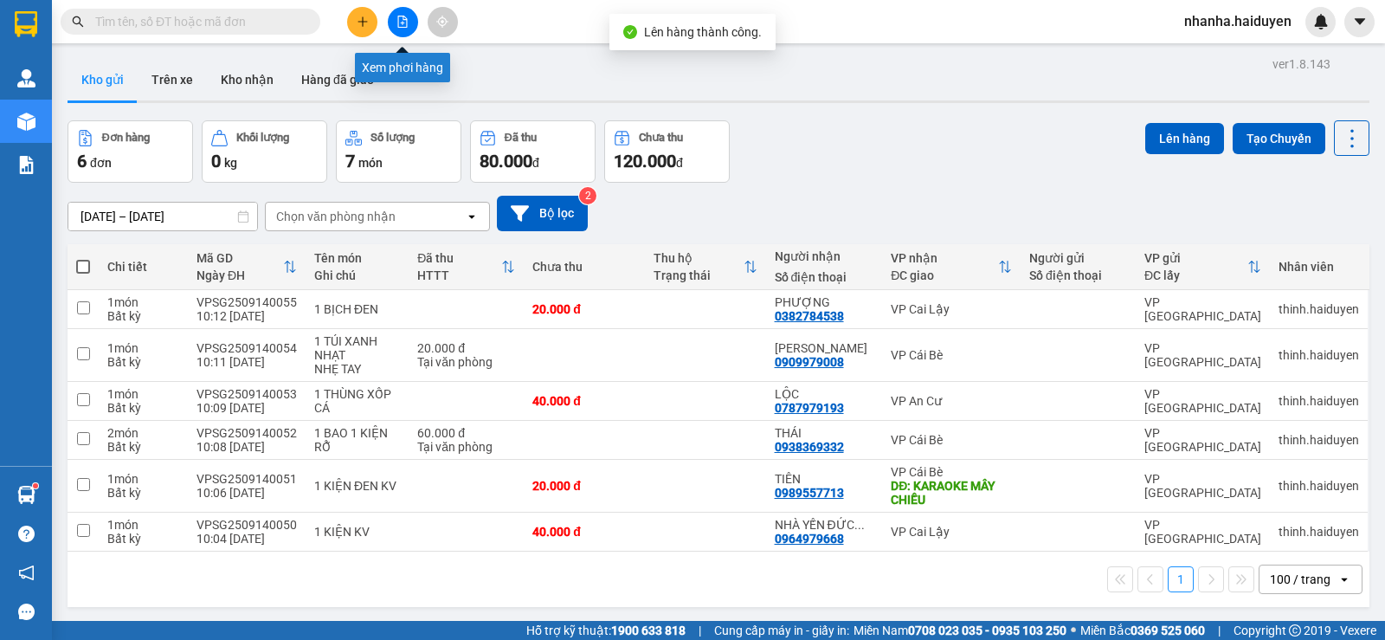
click at [408, 19] on icon "file-add" at bounding box center [403, 22] width 12 height 12
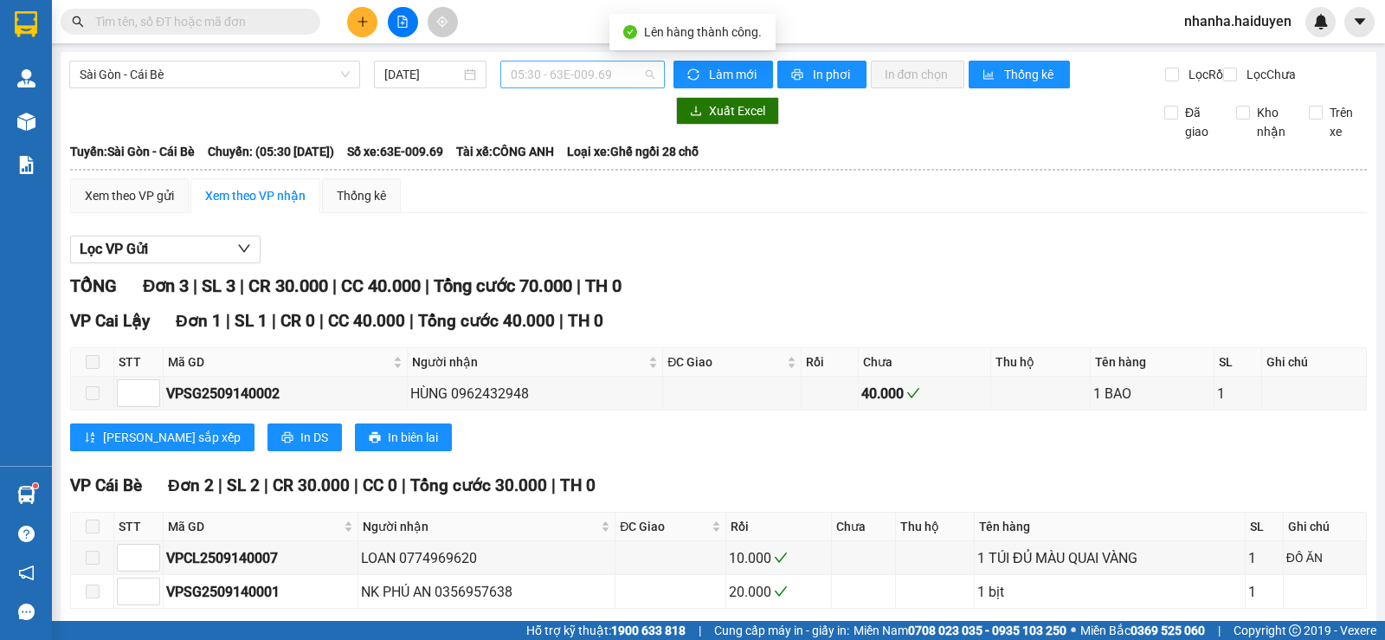
click at [613, 73] on span "05:30 - 63E-009.69" at bounding box center [582, 74] width 143 height 26
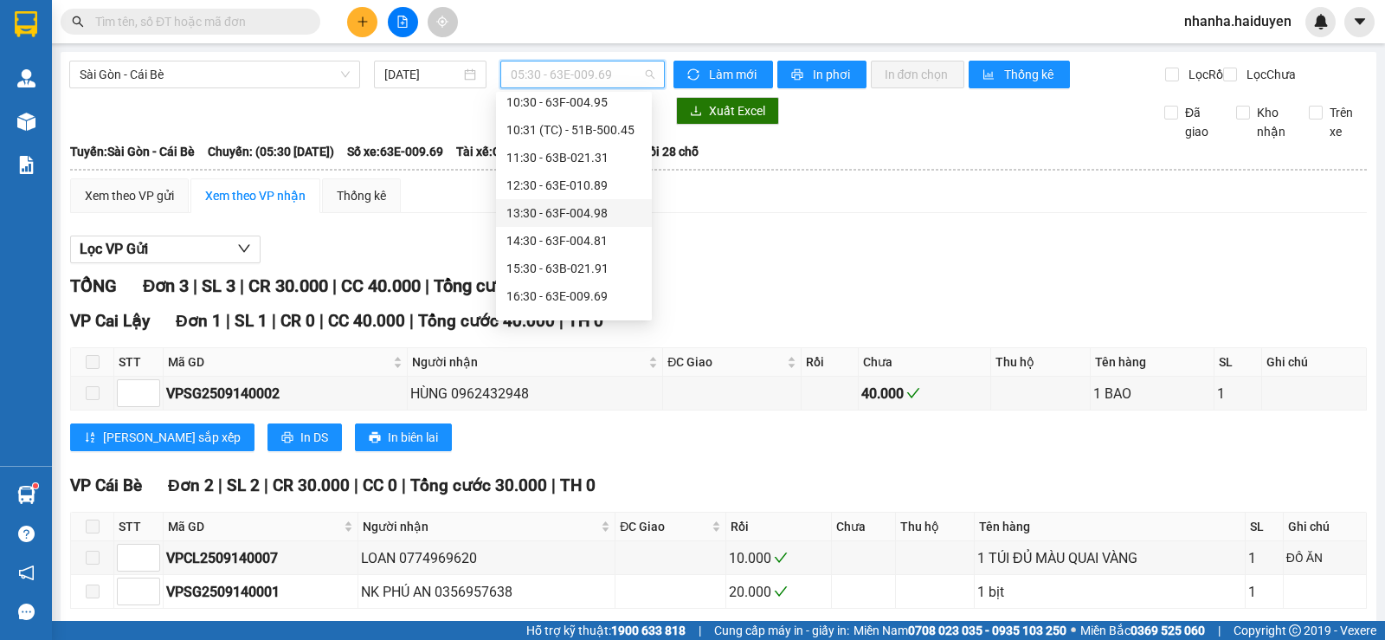
scroll to position [87, 0]
click at [552, 216] on div "10:31 (TC) - 51B-500.45" at bounding box center [573, 216] width 135 height 19
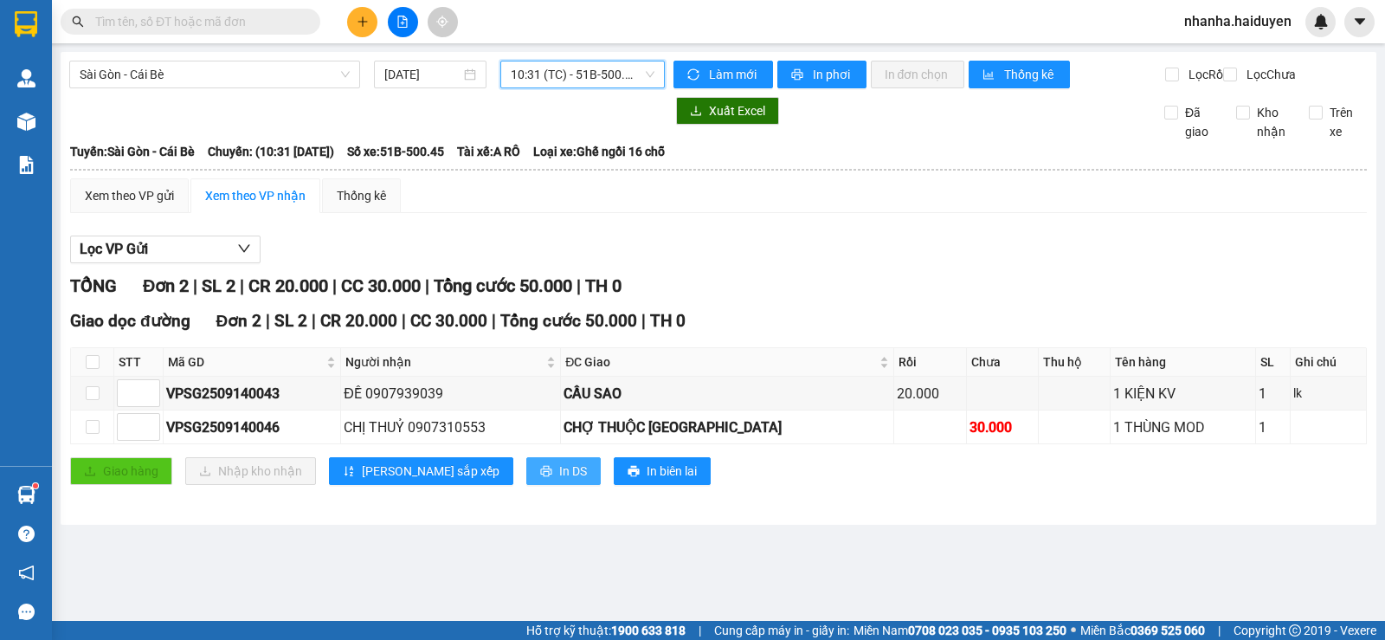
click at [559, 481] on span "In DS" at bounding box center [573, 470] width 28 height 19
drag, startPoint x: 740, startPoint y: 261, endPoint x: 533, endPoint y: 274, distance: 207.4
click at [739, 261] on div "Lọc VP Gửi" at bounding box center [718, 249] width 1297 height 29
click at [98, 369] on input "checkbox" at bounding box center [93, 362] width 14 height 14
checkbox input "true"
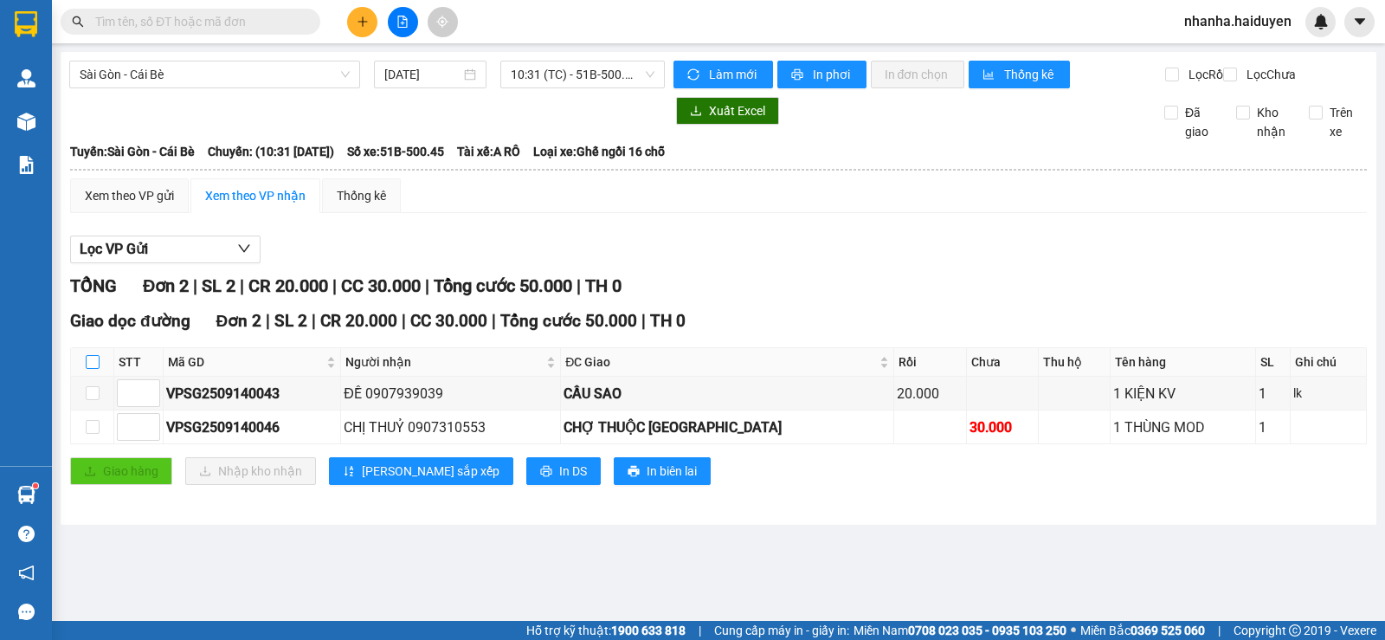
checkbox input "true"
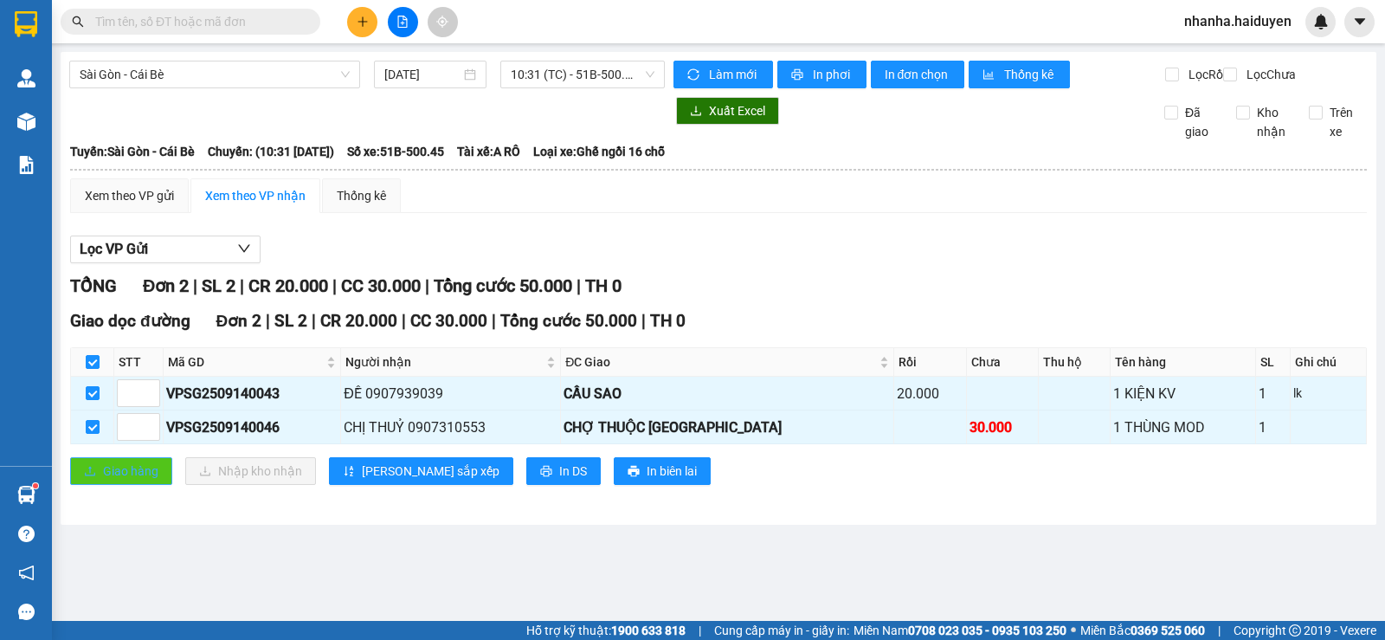
click at [107, 481] on span "Giao hàng" at bounding box center [130, 470] width 55 height 19
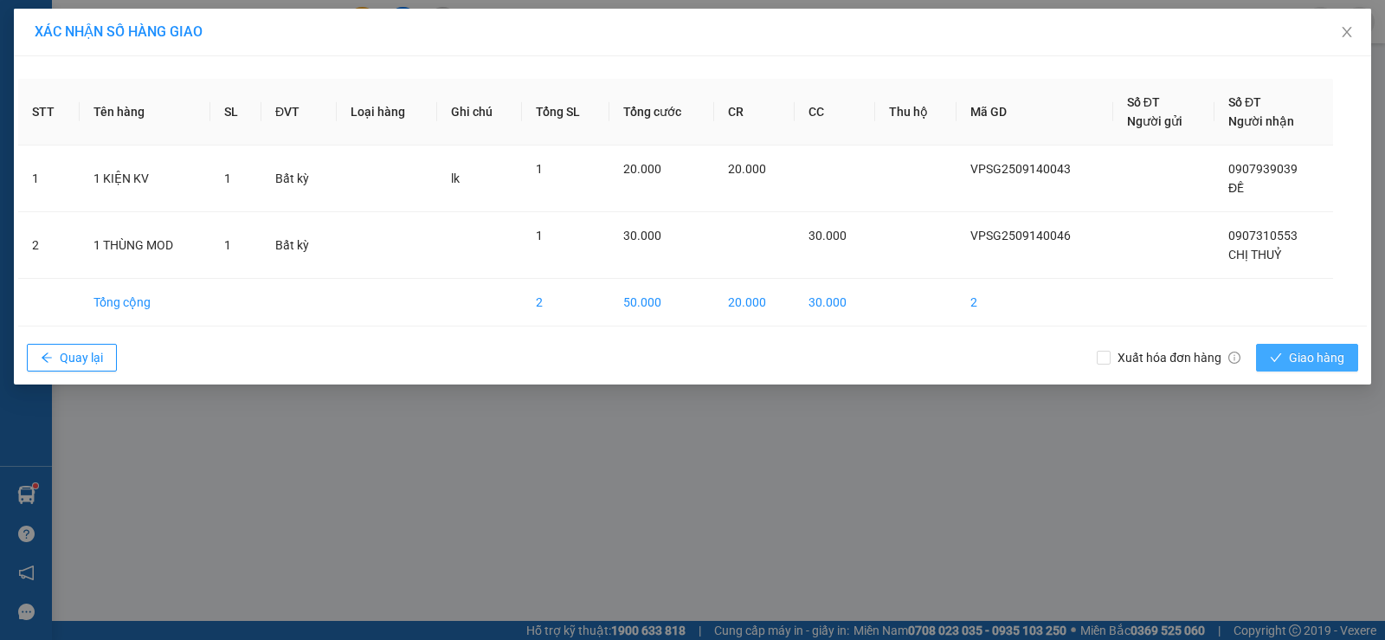
click at [1277, 350] on button "Giao hàng" at bounding box center [1307, 358] width 102 height 28
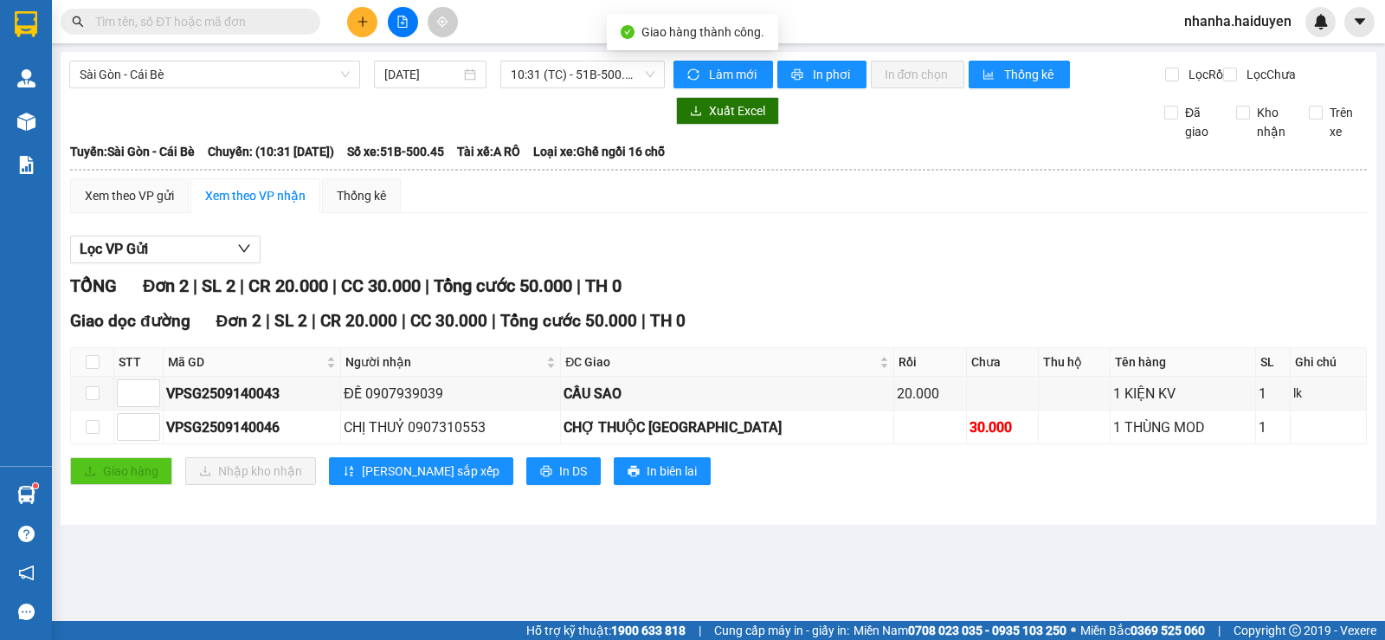
click at [1057, 467] on div "Giao dọc đường Đơn 2 | SL 2 | CR 20.000 | CC 30.000 | Tổng cước 50.000 | TH 0 S…" at bounding box center [718, 403] width 1297 height 190
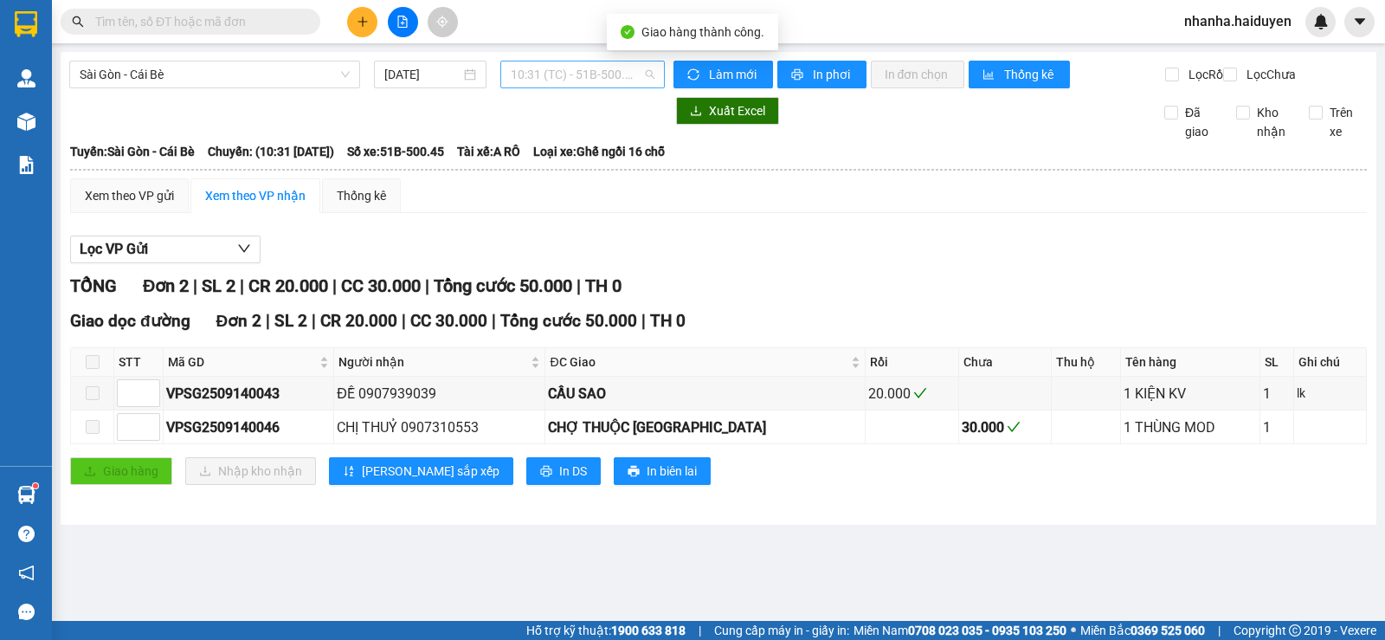
click at [547, 72] on span "10:31 (TC) - 51B-500.45" at bounding box center [582, 74] width 143 height 26
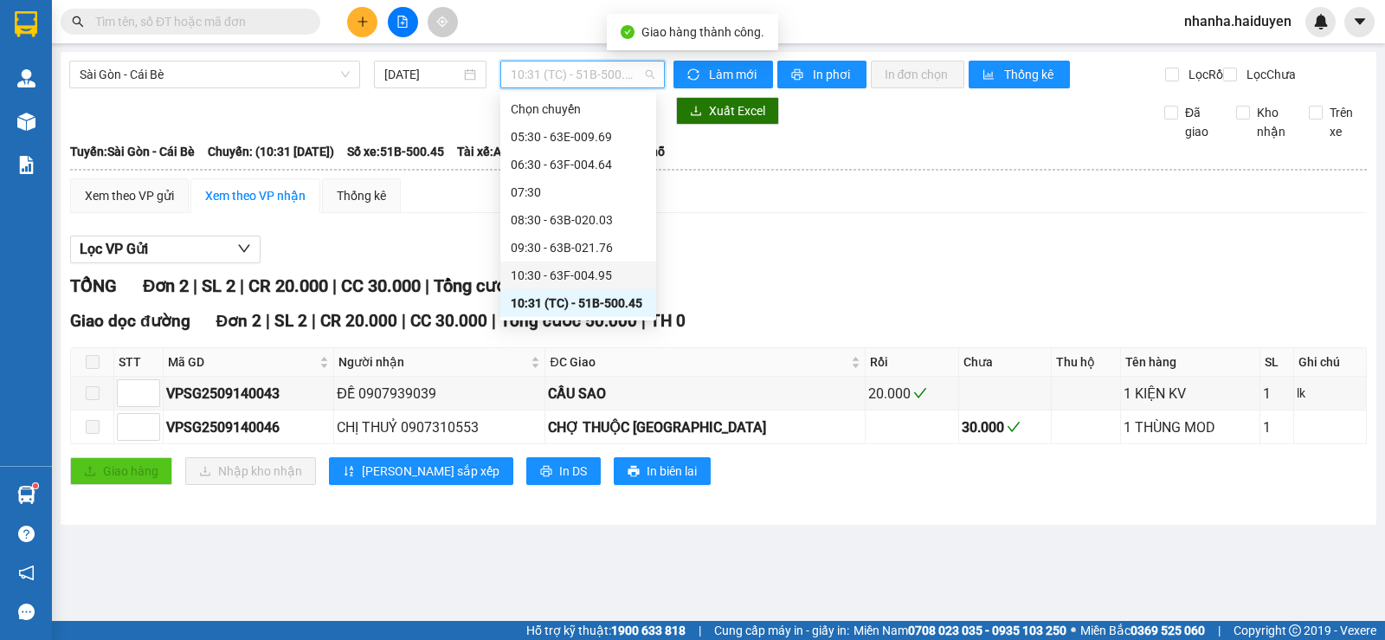
click at [553, 270] on div "10:30 - 63F-004.95" at bounding box center [578, 275] width 135 height 19
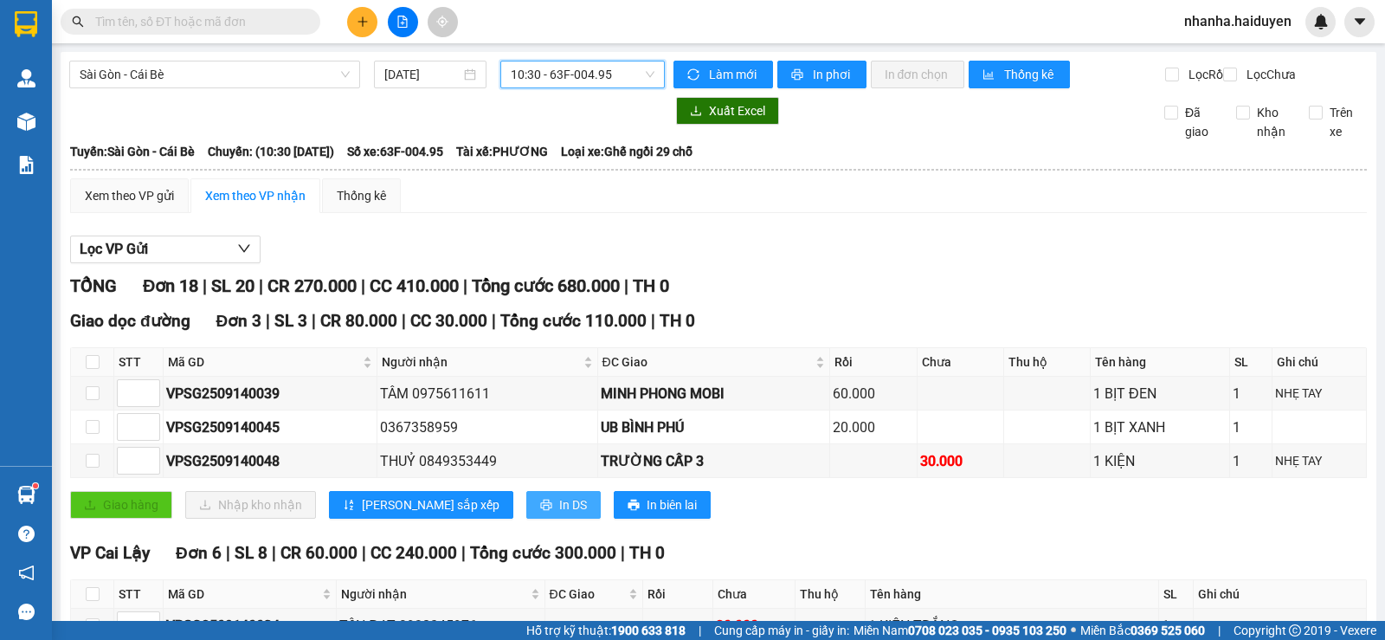
click at [526, 512] on button "In DS" at bounding box center [563, 505] width 74 height 28
drag, startPoint x: 79, startPoint y: 369, endPoint x: 95, endPoint y: 371, distance: 16.7
click at [81, 370] on th at bounding box center [92, 362] width 43 height 29
click at [95, 369] on input "checkbox" at bounding box center [93, 362] width 14 height 14
checkbox input "true"
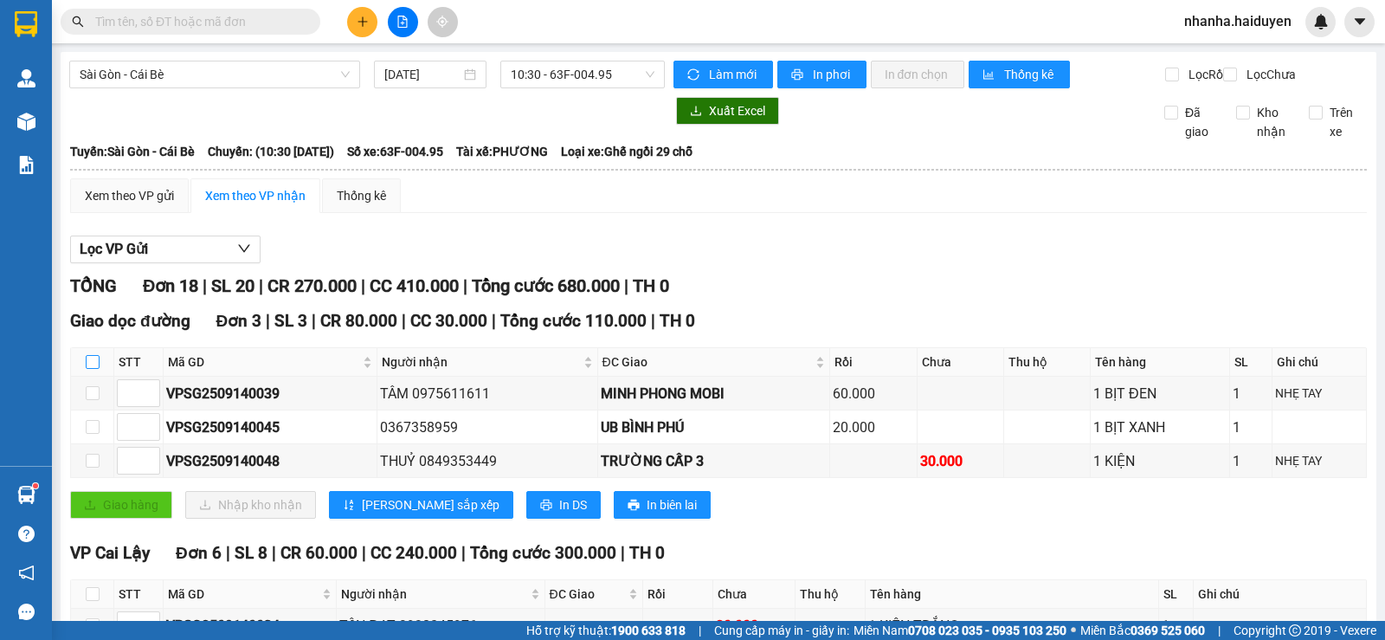
checkbox input "true"
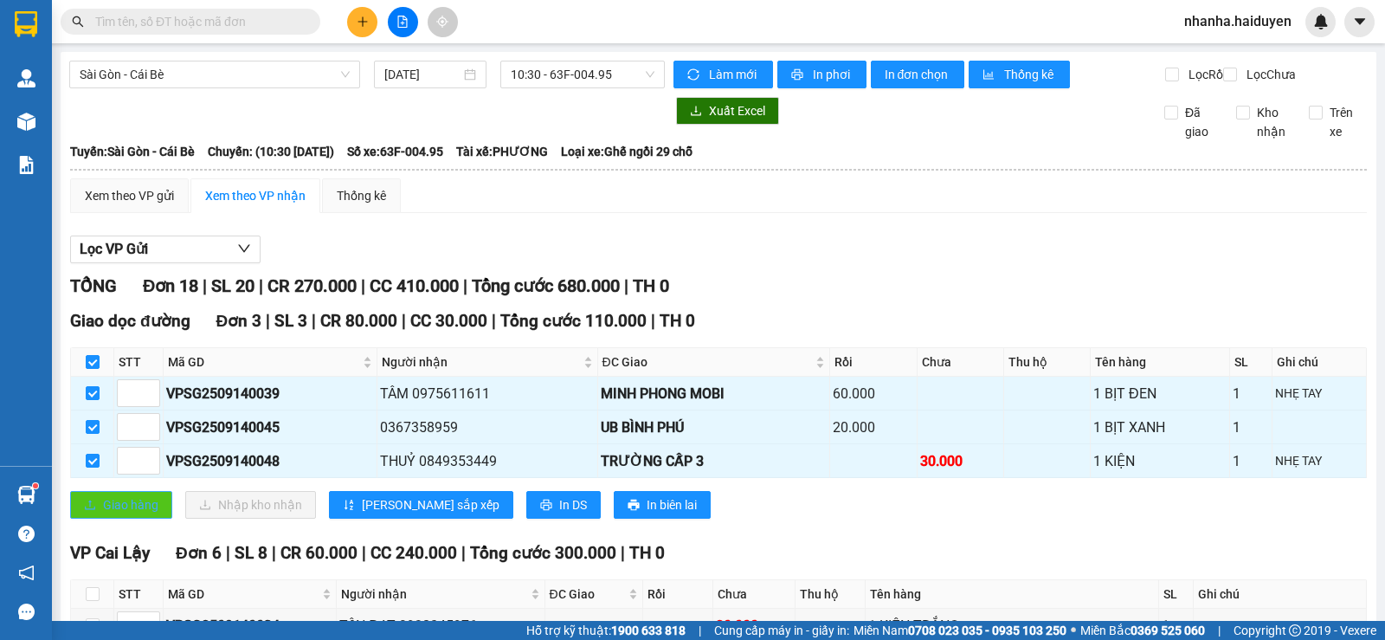
click at [106, 509] on button "Giao hàng" at bounding box center [121, 505] width 102 height 28
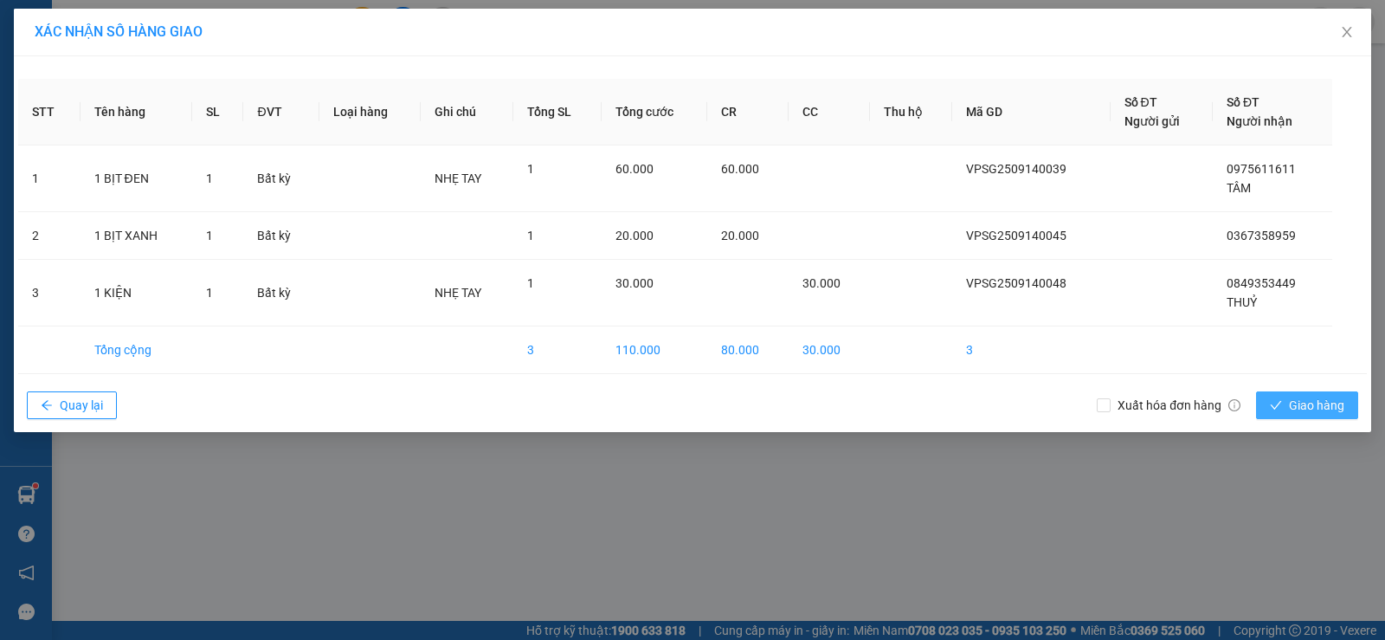
click at [1300, 402] on span "Giao hàng" at bounding box center [1316, 405] width 55 height 19
